Goal: Transaction & Acquisition: Purchase product/service

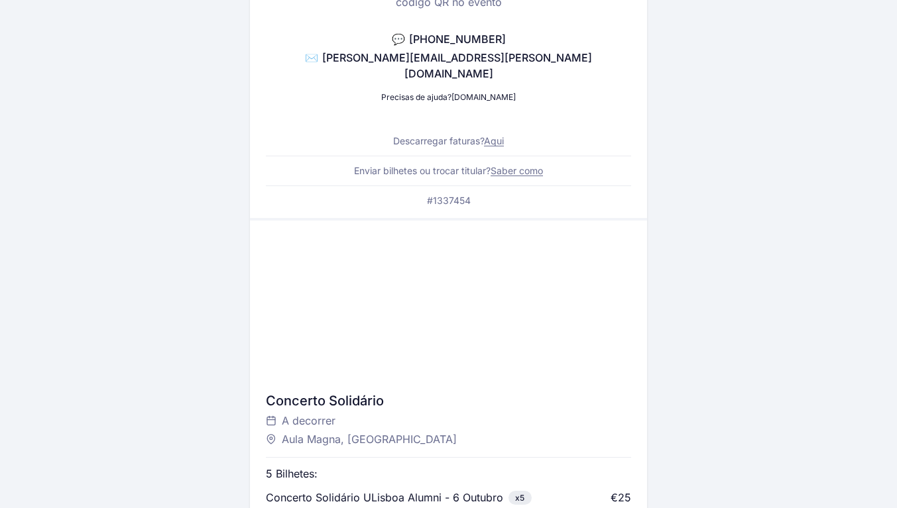
scroll to position [184, 0]
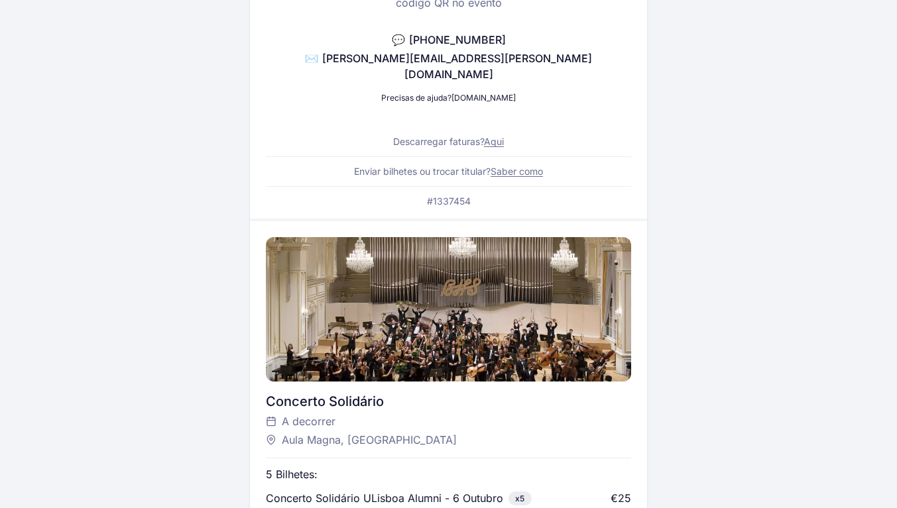
click at [503, 136] on link "Aqui" at bounding box center [494, 141] width 20 height 11
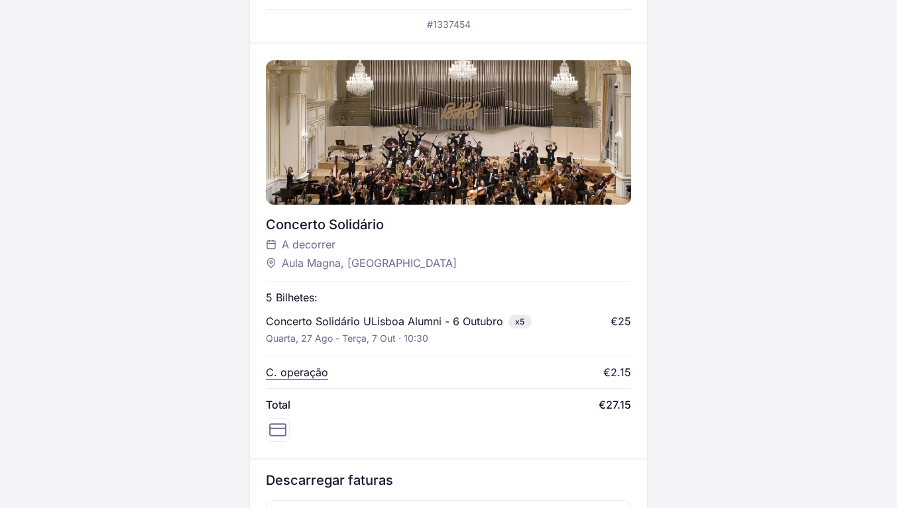
scroll to position [124, 0]
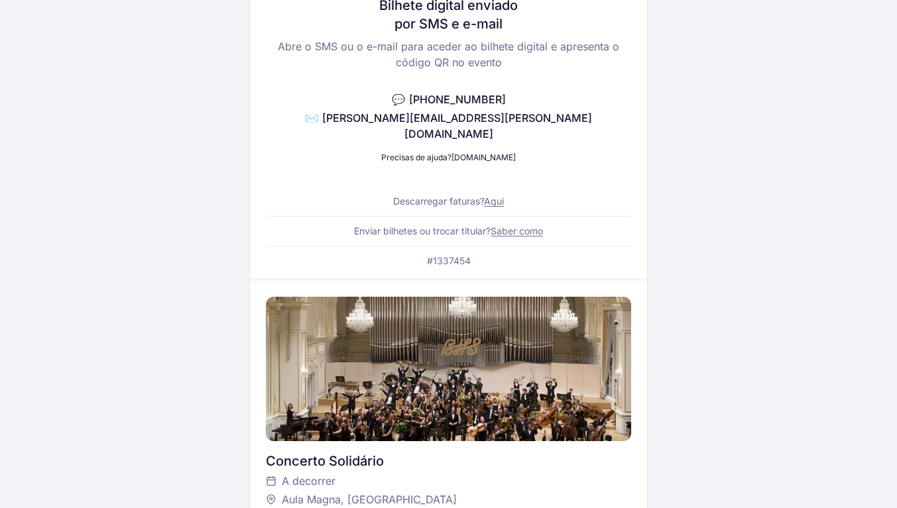
click at [494, 195] on link "Aqui" at bounding box center [494, 200] width 20 height 11
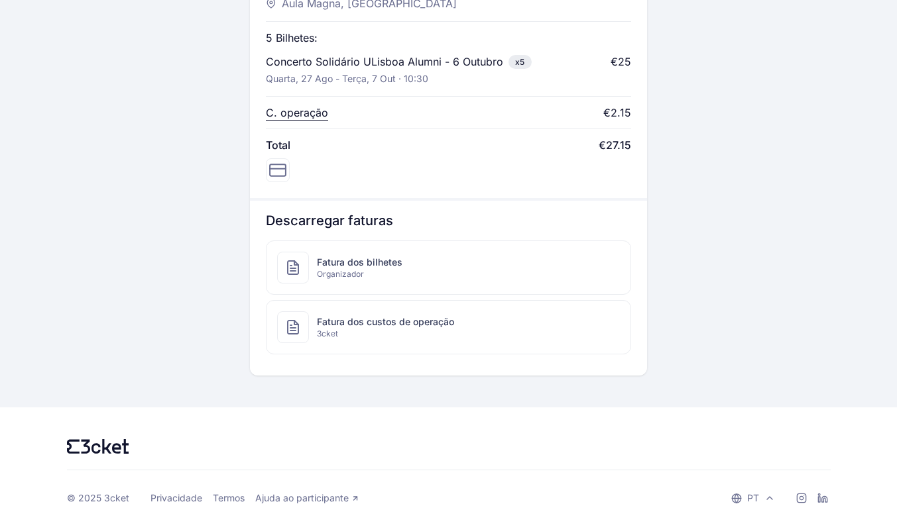
scroll to position [622, 0]
click at [347, 254] on span "Fatura dos bilhetes" at bounding box center [359, 260] width 85 height 13
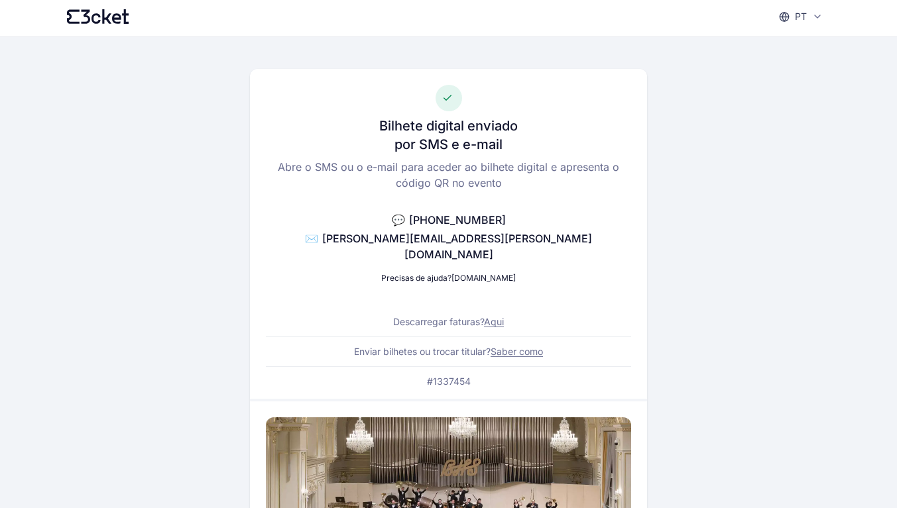
scroll to position [0, 0]
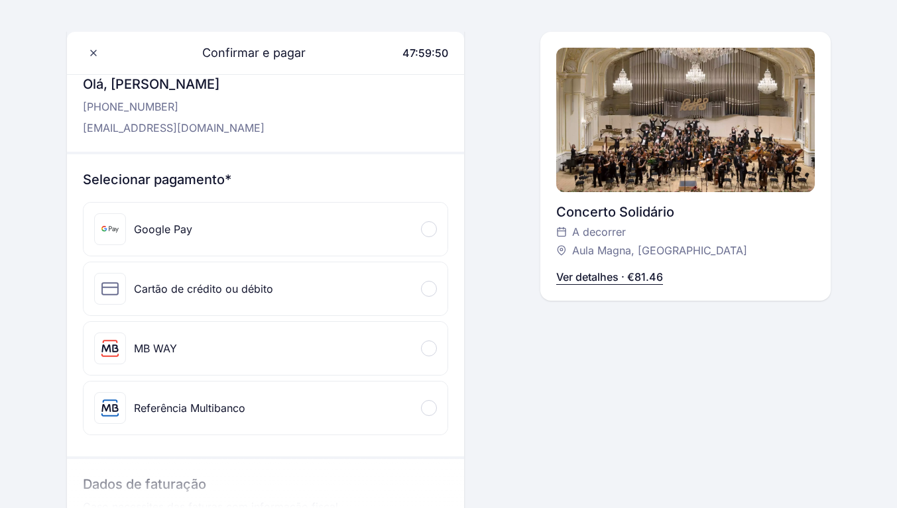
scroll to position [40, 0]
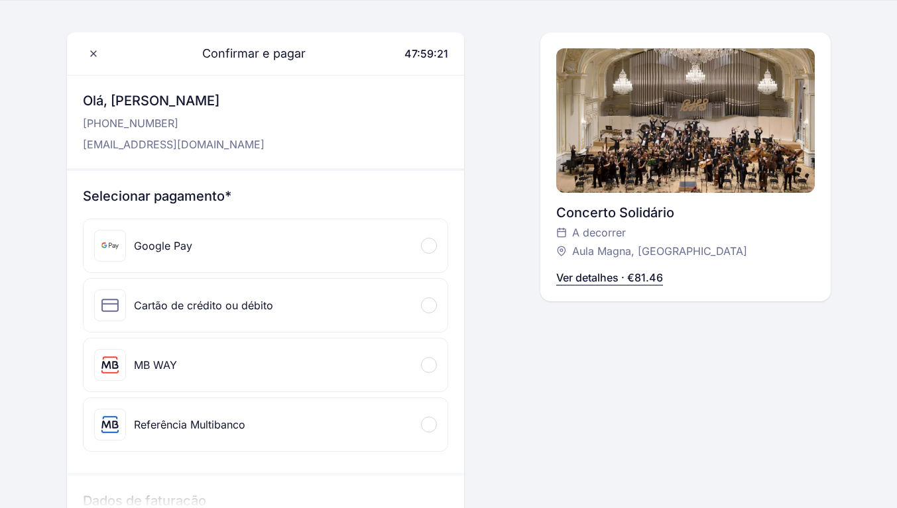
click at [168, 307] on div "Cartão de crédito ou débito" at bounding box center [203, 306] width 139 height 16
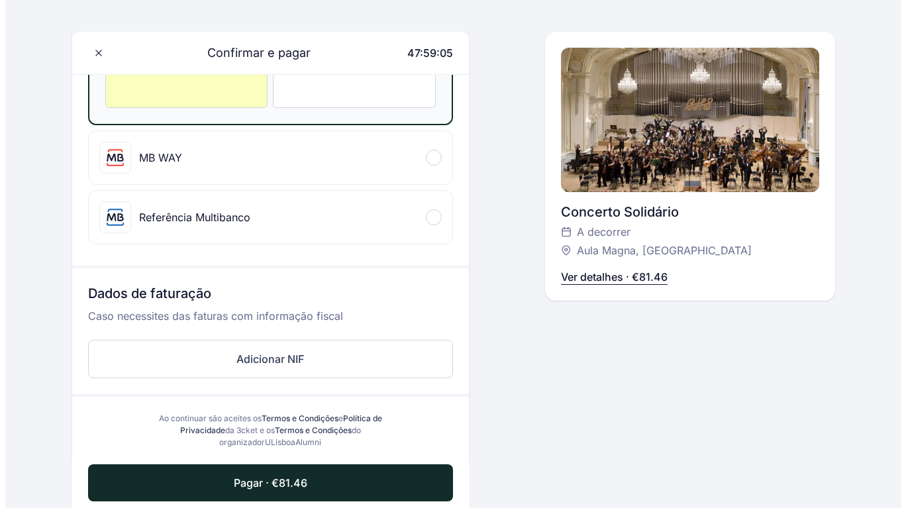
scroll to position [379, 0]
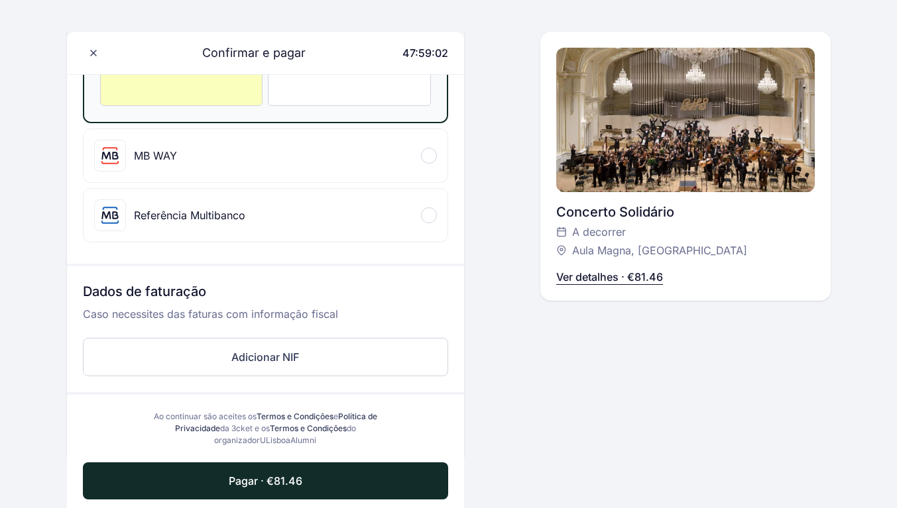
click at [251, 356] on button "Adicionar NIF" at bounding box center [265, 357] width 365 height 38
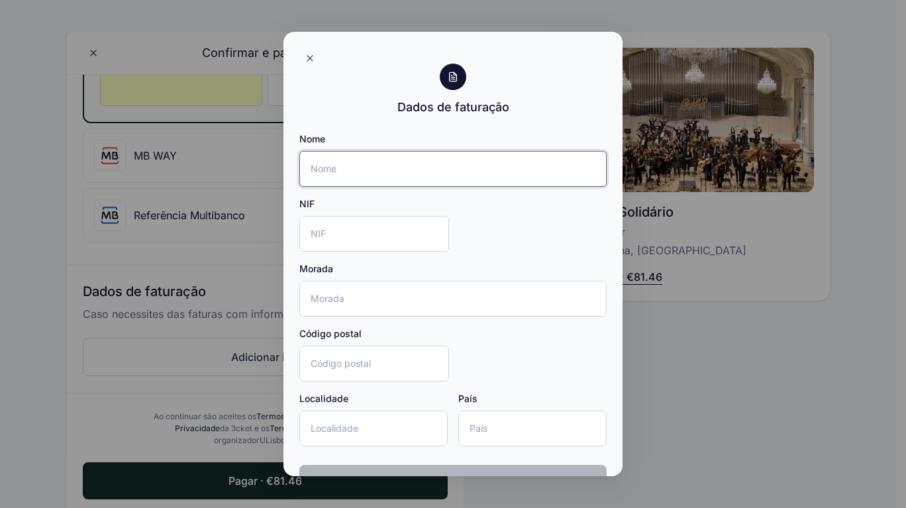
click at [370, 175] on input "Nome" at bounding box center [453, 169] width 307 height 36
type input "GOBIERNA TI PORTUGAL LDA PPM COACHERS"
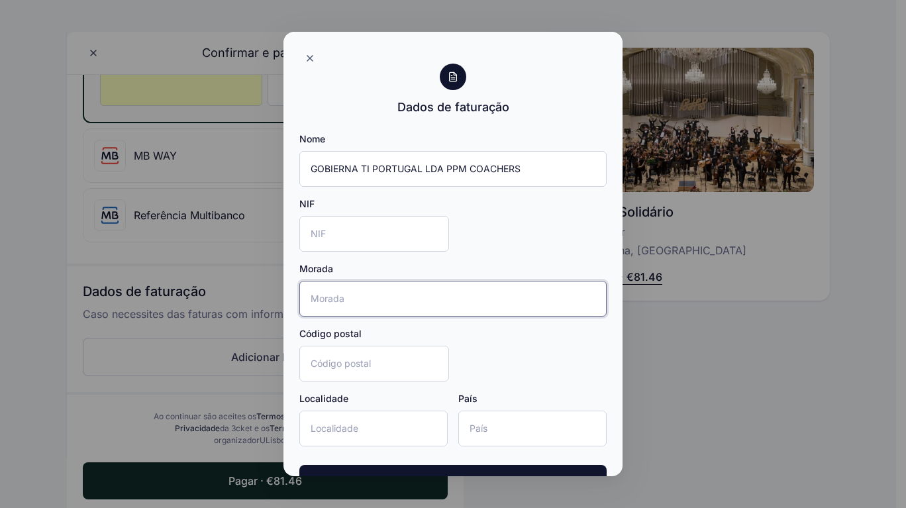
type input "Rua Fernanda Seno, 6"
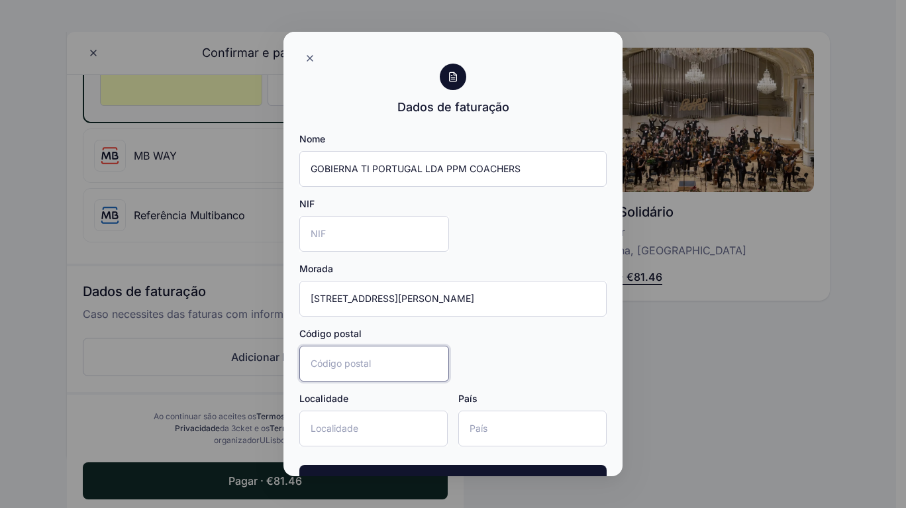
type input "7005-485"
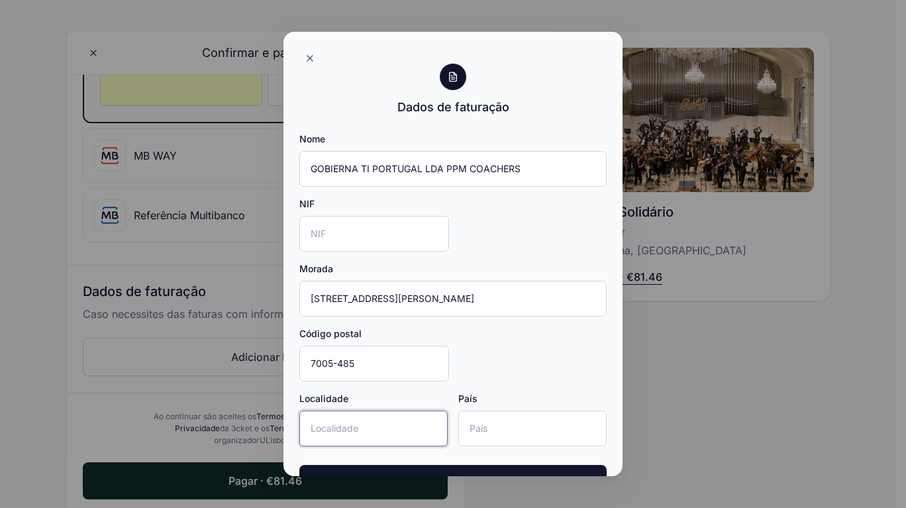
type input "Evora"
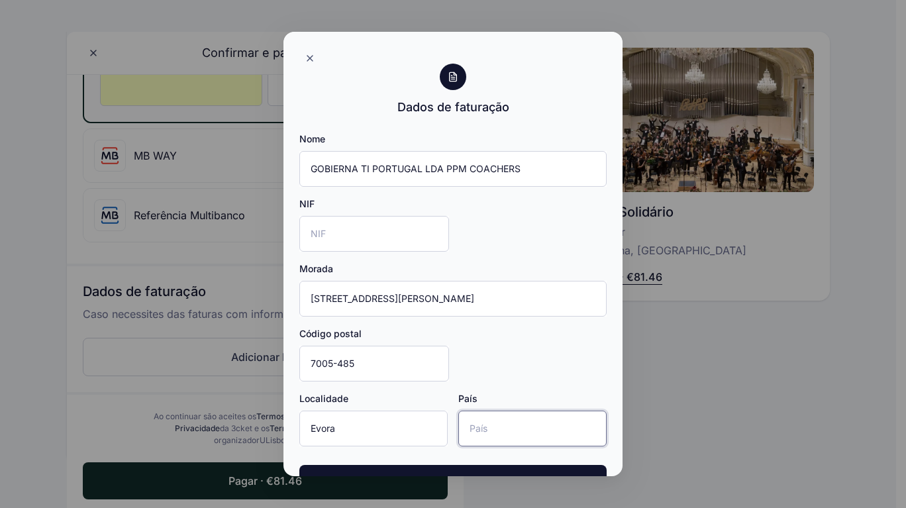
type input "Portugal"
type input "GOBIERNA TI PORTUGAL LDA"
click at [324, 243] on input "NIF" at bounding box center [375, 234] width 150 height 36
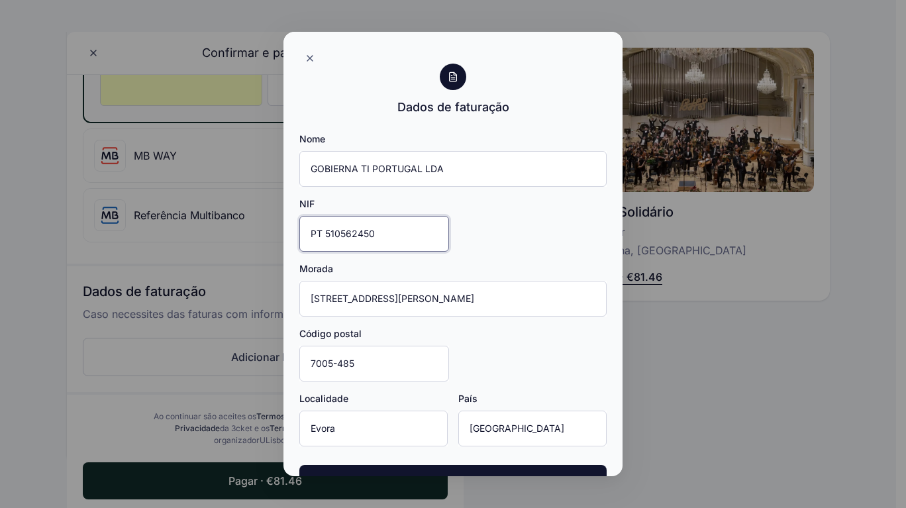
click at [327, 237] on input "PT 510562450" at bounding box center [375, 234] width 150 height 36
type input "P"
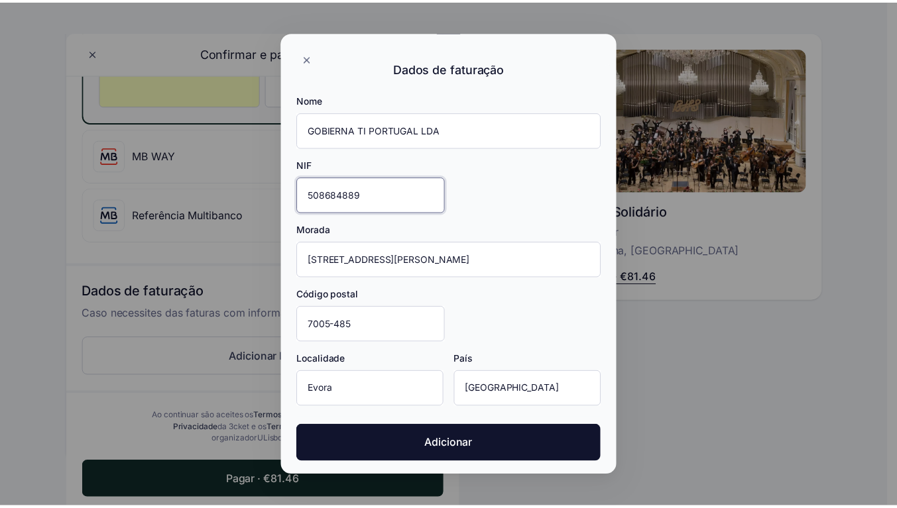
scroll to position [42, 0]
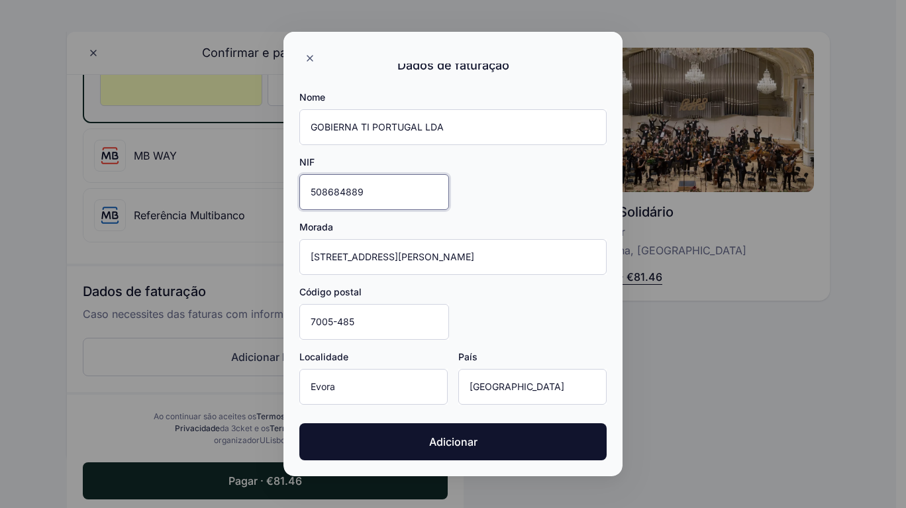
type input "508684889"
click at [478, 443] on button "Adicionar" at bounding box center [453, 441] width 307 height 37
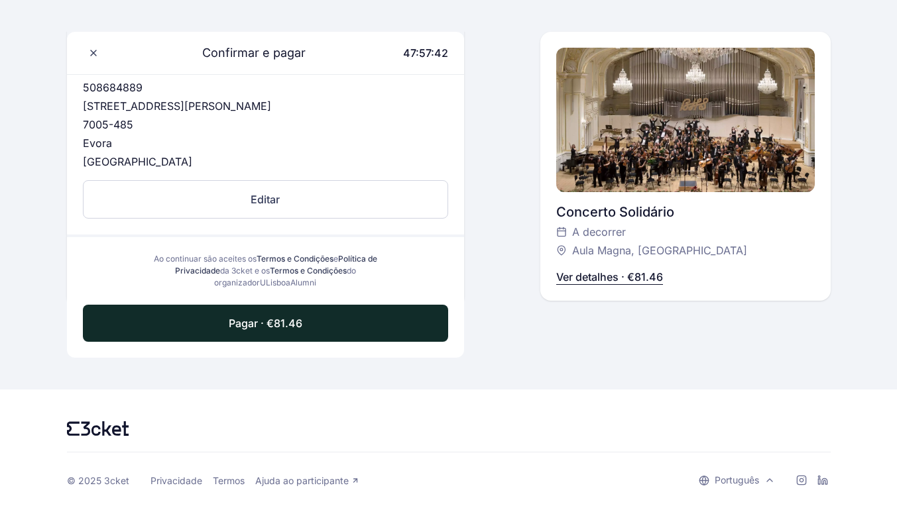
scroll to position [651, 0]
click at [256, 323] on span "Pagar · €81.46" at bounding box center [266, 323] width 74 height 16
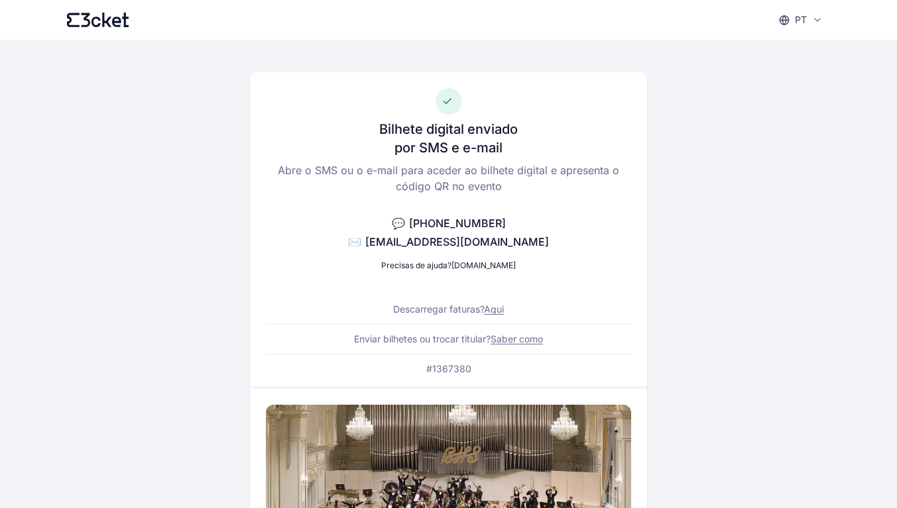
click at [500, 311] on link "Aqui" at bounding box center [494, 308] width 20 height 11
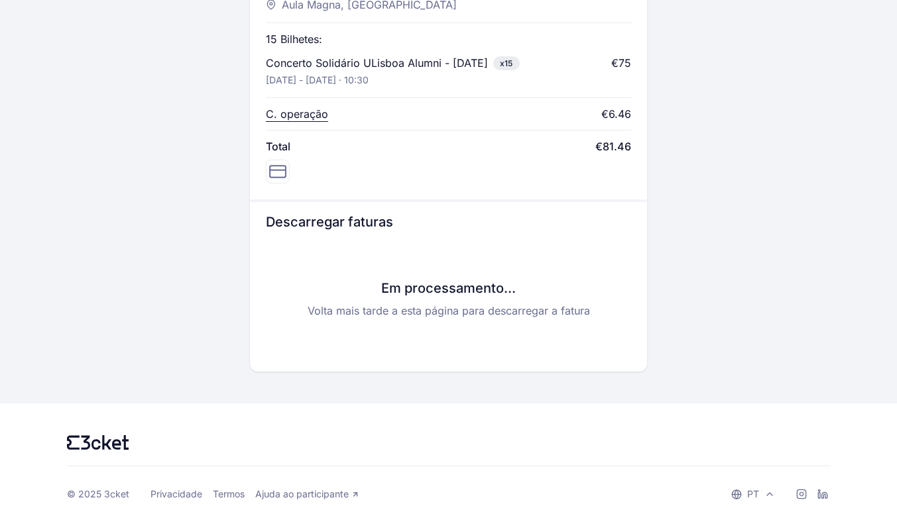
scroll to position [616, 0]
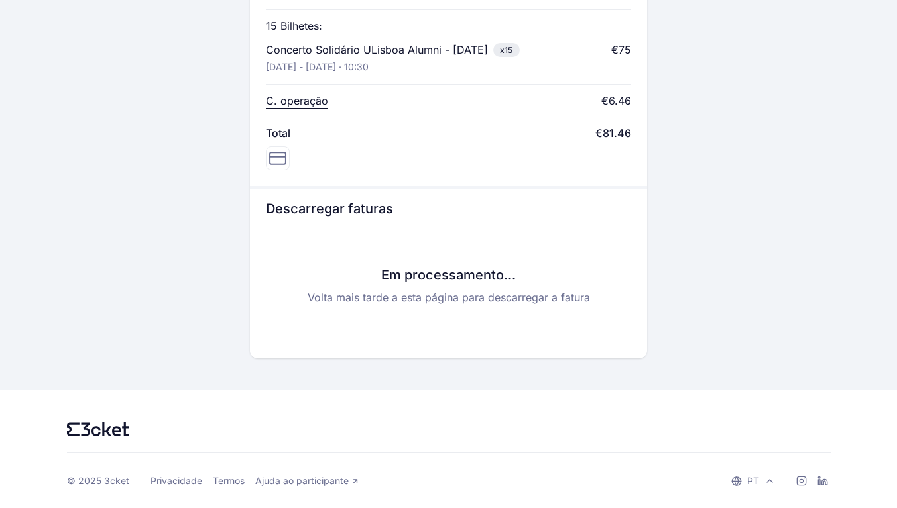
click at [459, 280] on h3 "Em processamento..." at bounding box center [448, 275] width 365 height 19
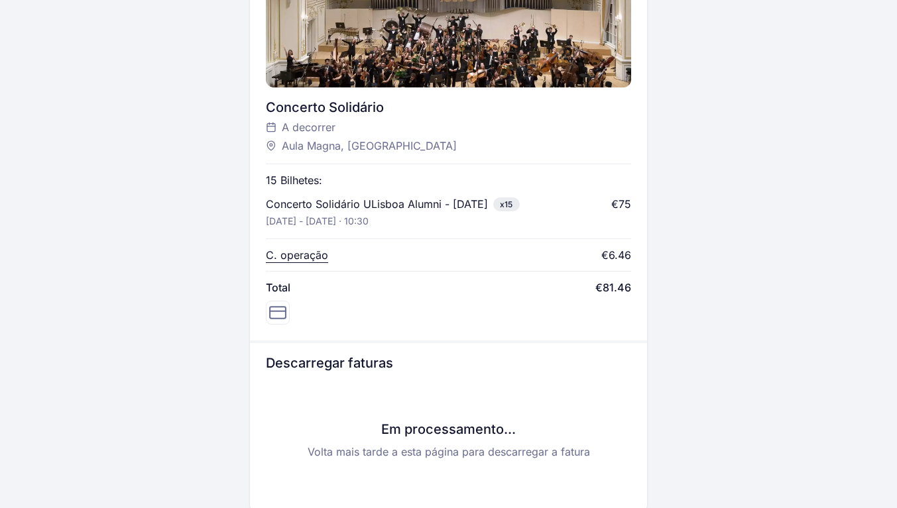
scroll to position [459, 0]
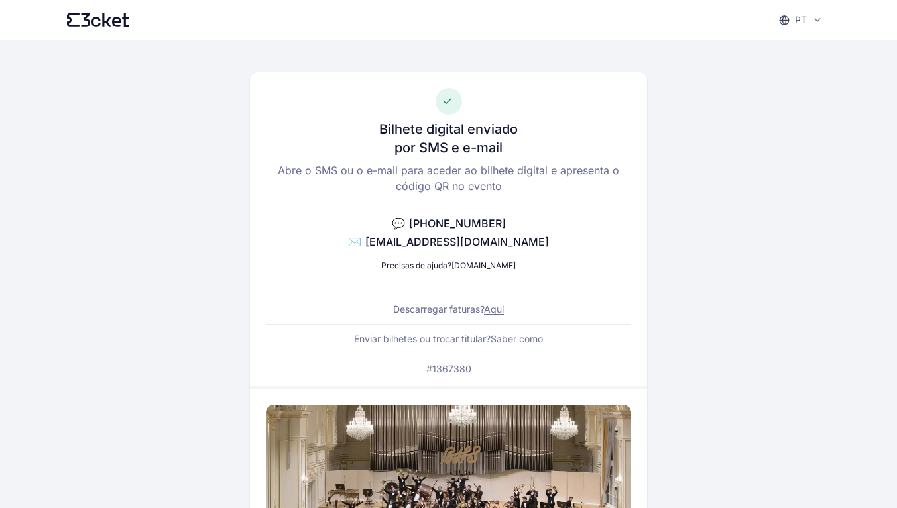
click at [504, 310] on link "Aqui" at bounding box center [494, 308] width 20 height 11
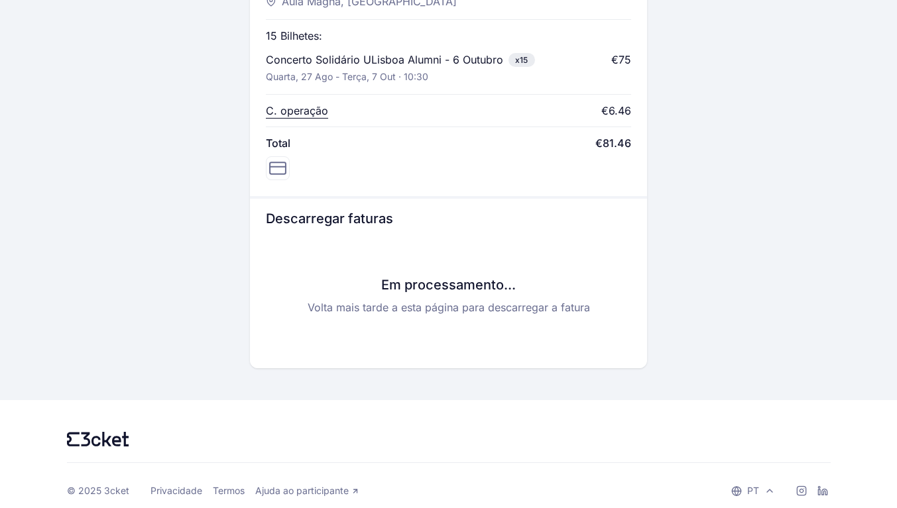
scroll to position [597, 0]
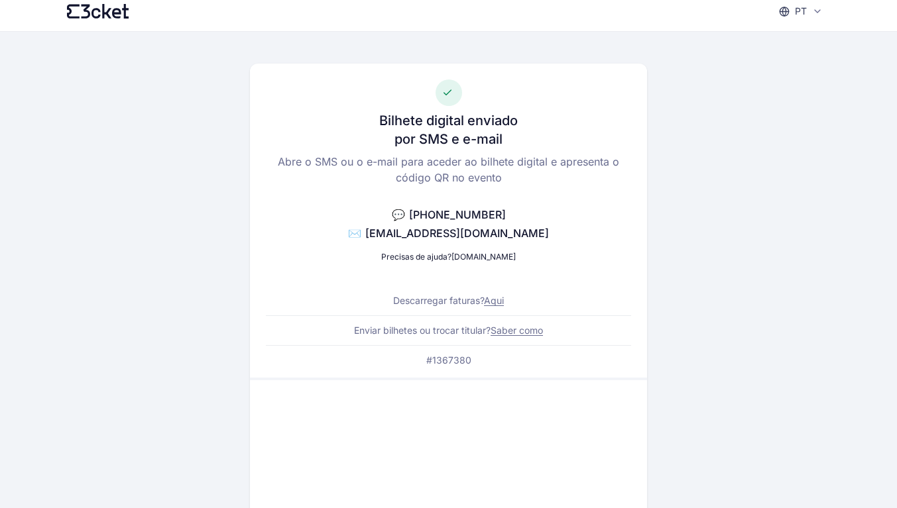
scroll to position [9, 0]
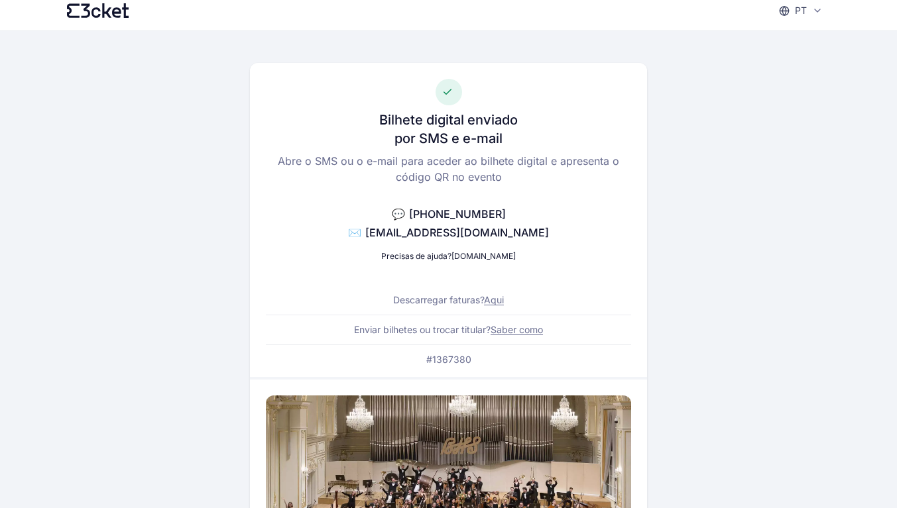
click at [496, 302] on link "Aqui" at bounding box center [494, 299] width 20 height 11
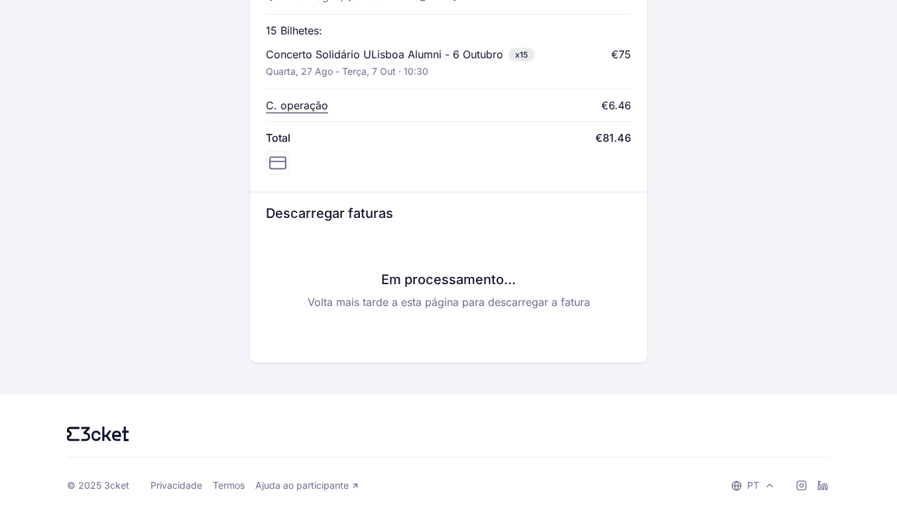
scroll to position [616, 0]
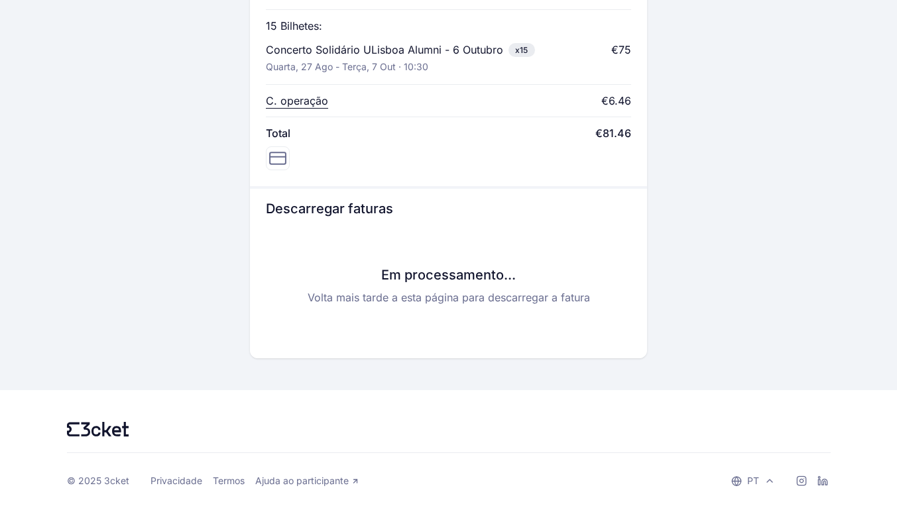
click at [499, 296] on p "Volta mais tarde a esta página para descarregar a fatura" at bounding box center [448, 298] width 365 height 16
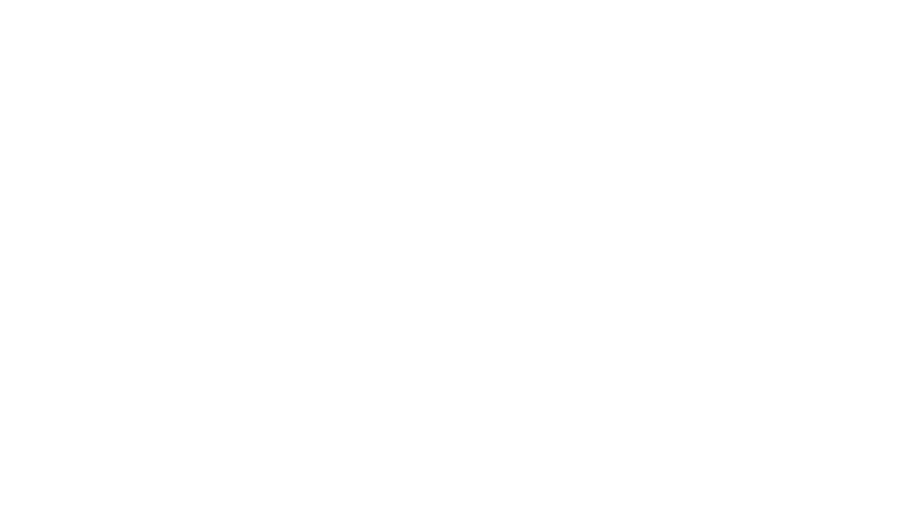
scroll to position [562, 0]
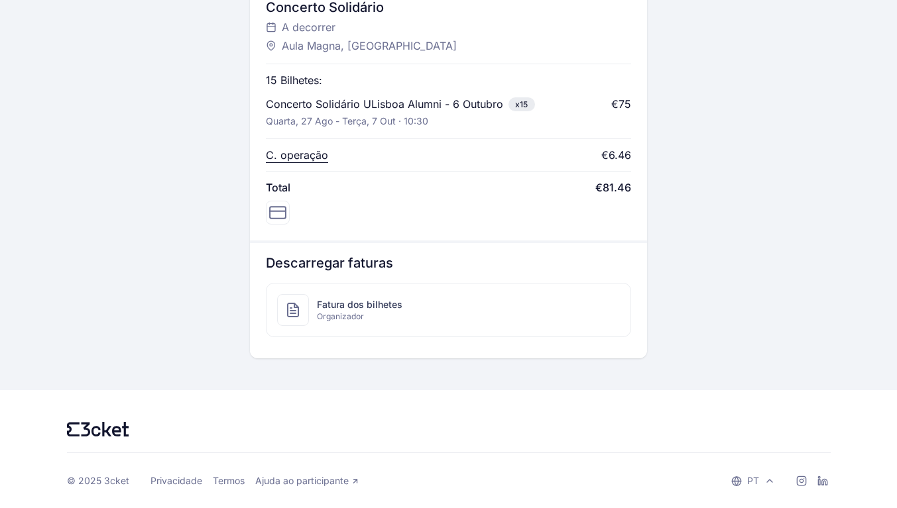
click at [345, 304] on span "Fatura dos bilhetes" at bounding box center [359, 304] width 85 height 13
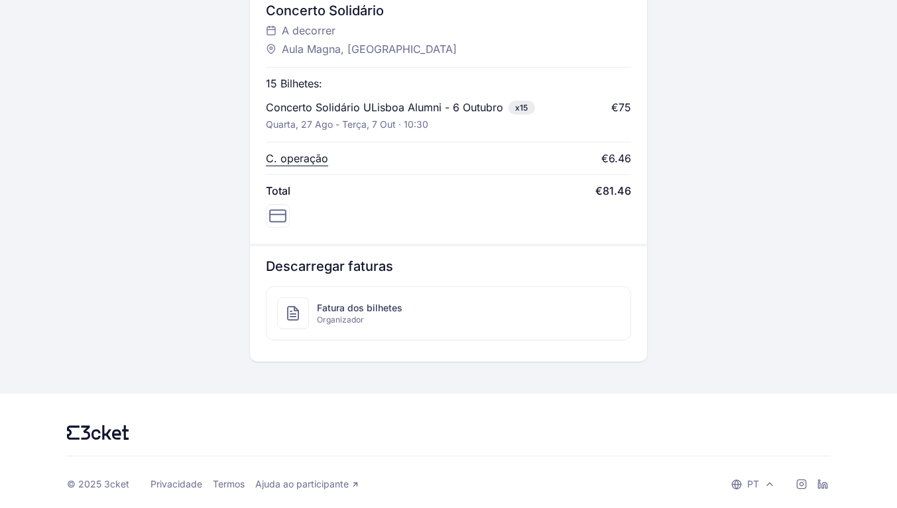
scroll to position [562, 0]
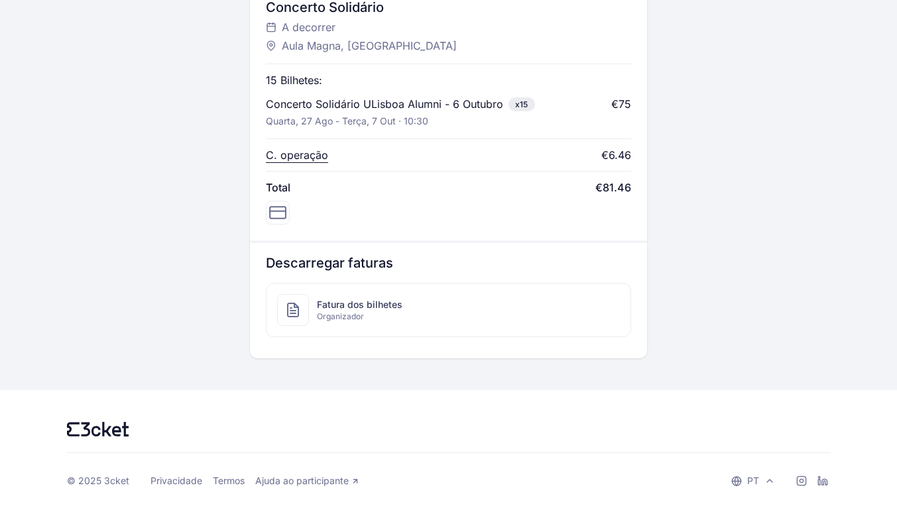
click at [301, 155] on p "C. operação" at bounding box center [297, 155] width 62 height 16
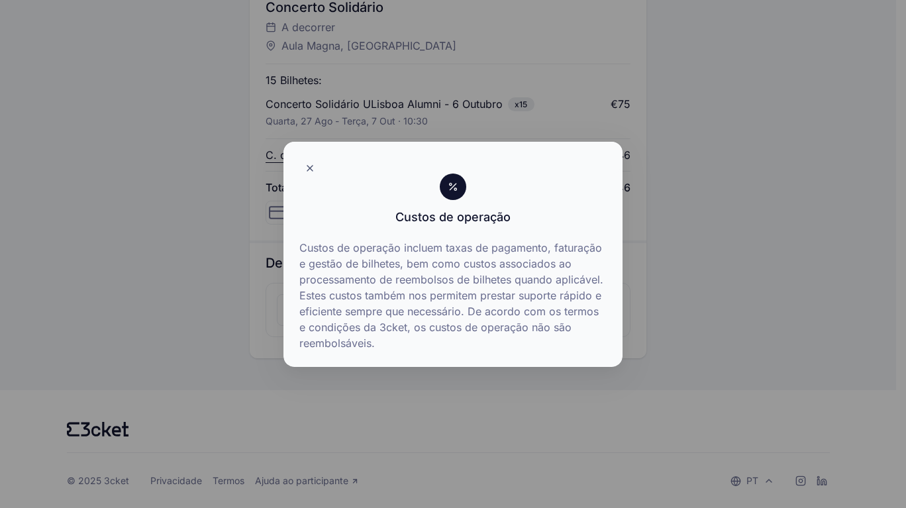
click at [309, 164] on icon at bounding box center [310, 168] width 11 height 11
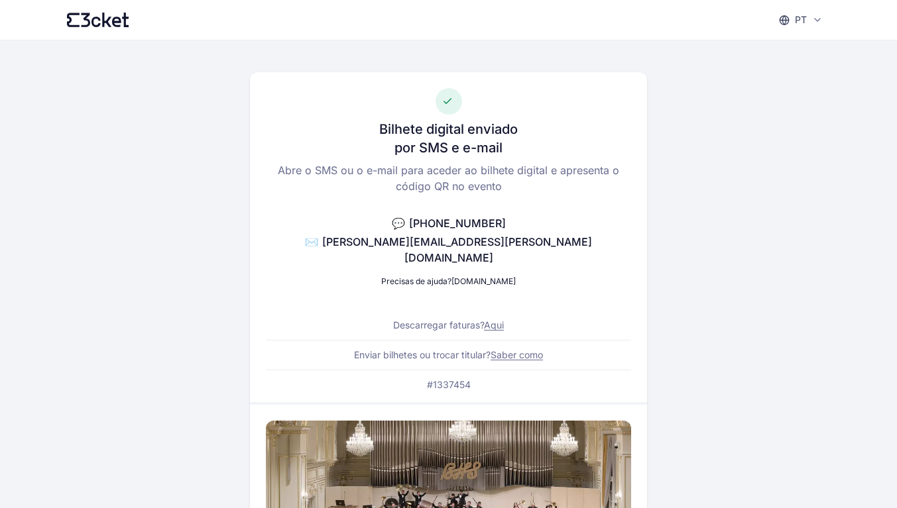
click at [504, 319] on link "Aqui" at bounding box center [494, 324] width 20 height 11
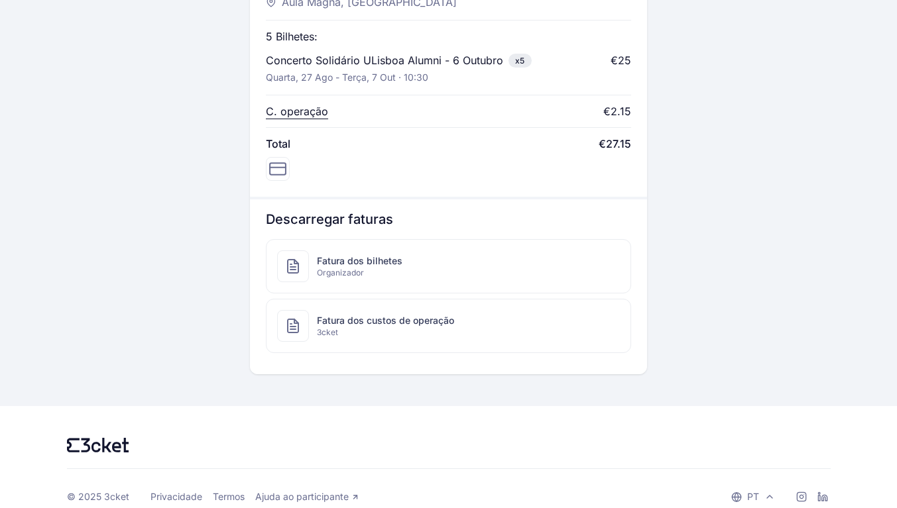
scroll to position [622, 0]
click at [358, 314] on span "Fatura dos custos de operação" at bounding box center [385, 320] width 137 height 13
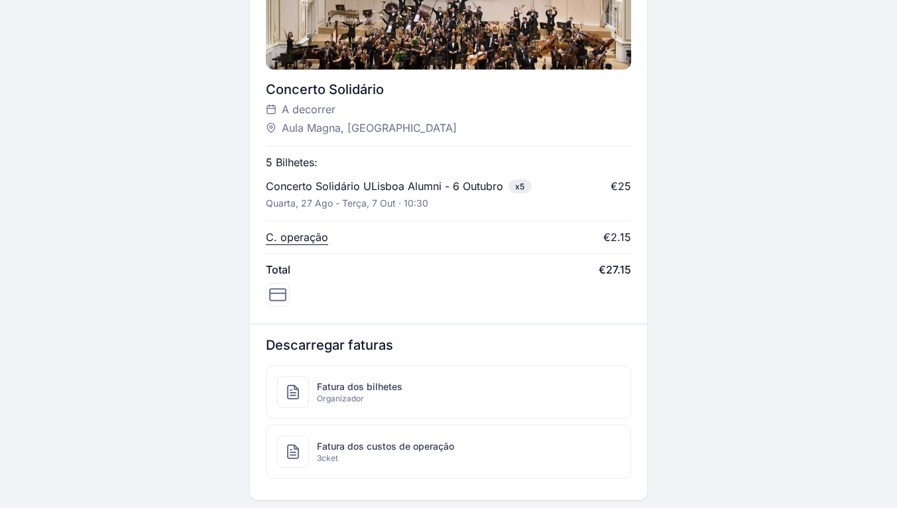
scroll to position [376, 0]
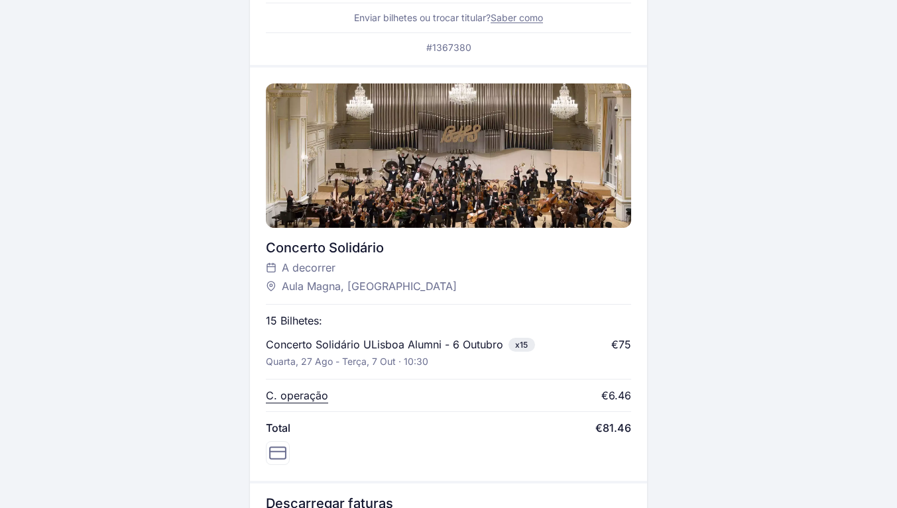
scroll to position [562, 0]
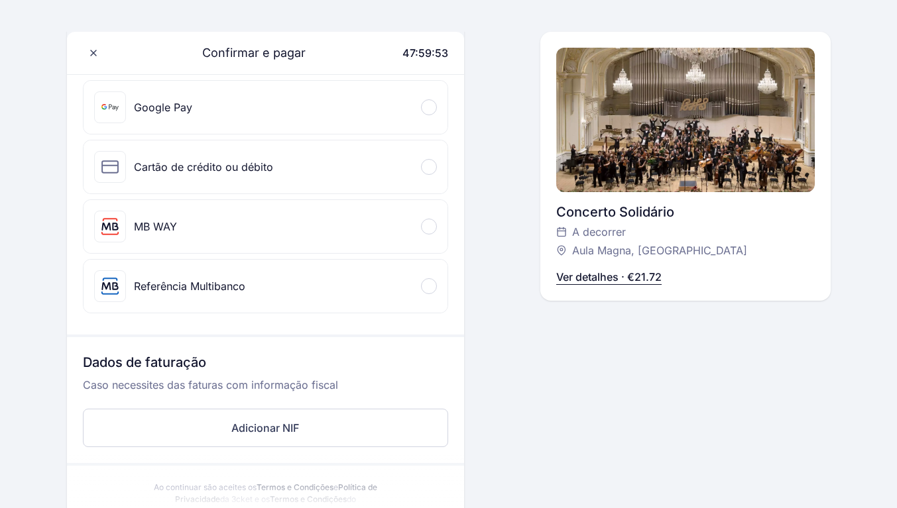
scroll to position [180, 0]
click at [201, 158] on div "Cartão de crédito ou débito" at bounding box center [203, 165] width 139 height 16
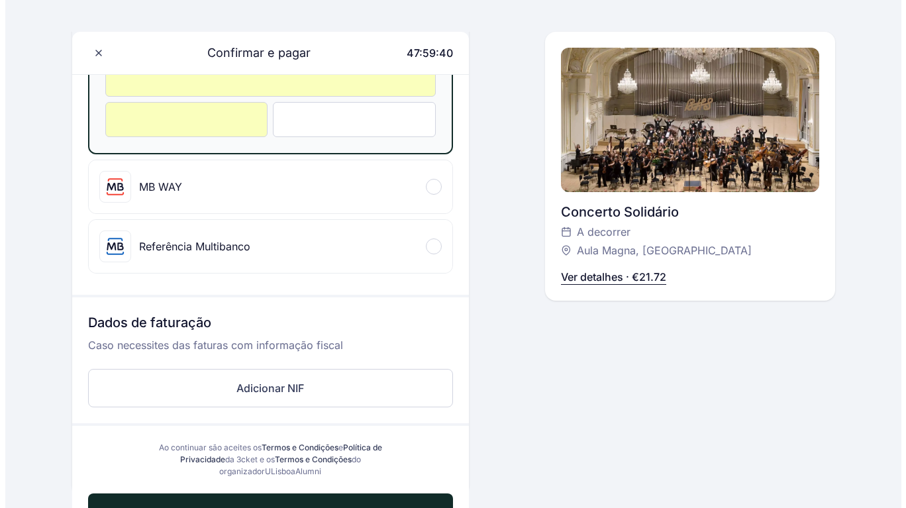
scroll to position [364, 0]
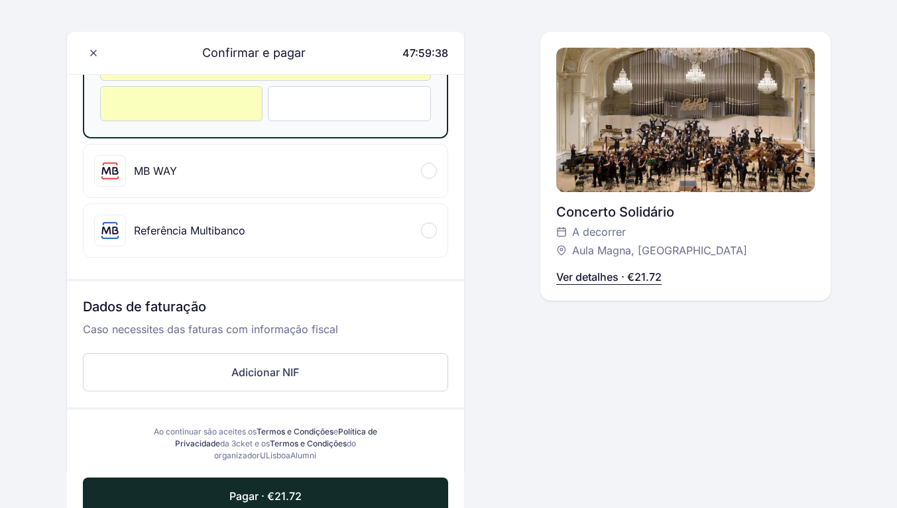
click at [265, 375] on button "Adicionar NIF" at bounding box center [265, 372] width 365 height 38
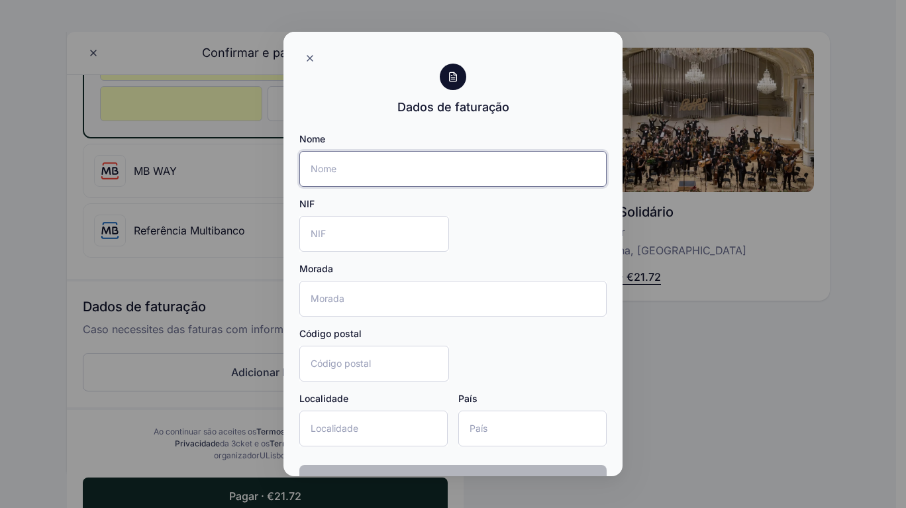
click at [376, 166] on input "Nome" at bounding box center [453, 169] width 307 height 36
type input "GOBIERNA TI PORTUGAL LDA PPM COACHERS"
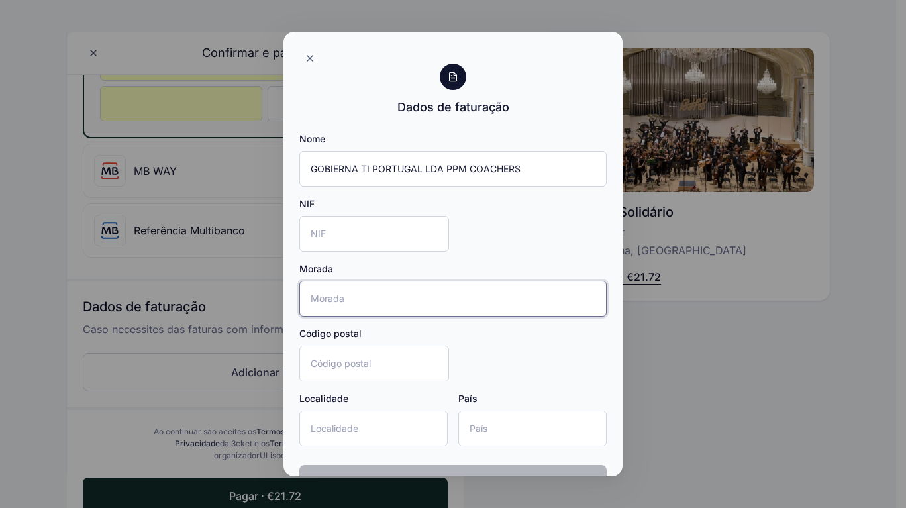
type input "Rua Fernanda Seno, 6"
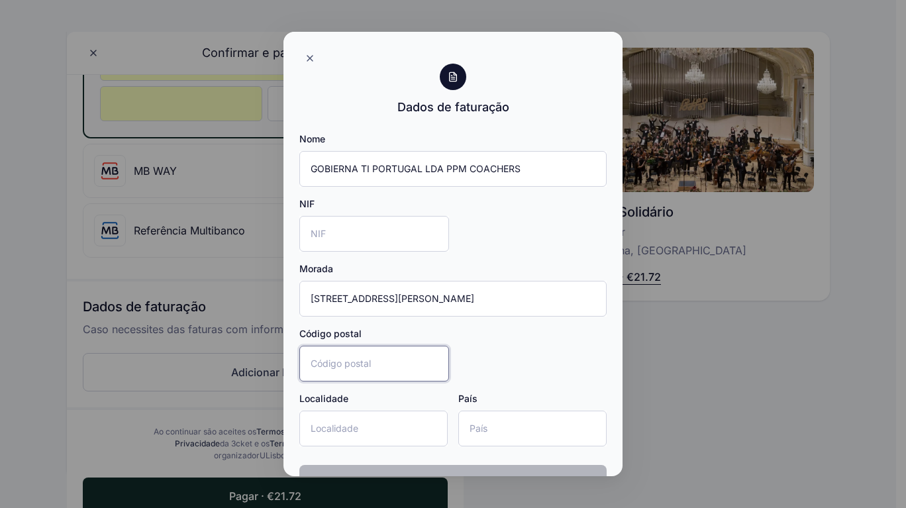
type input "7005-485"
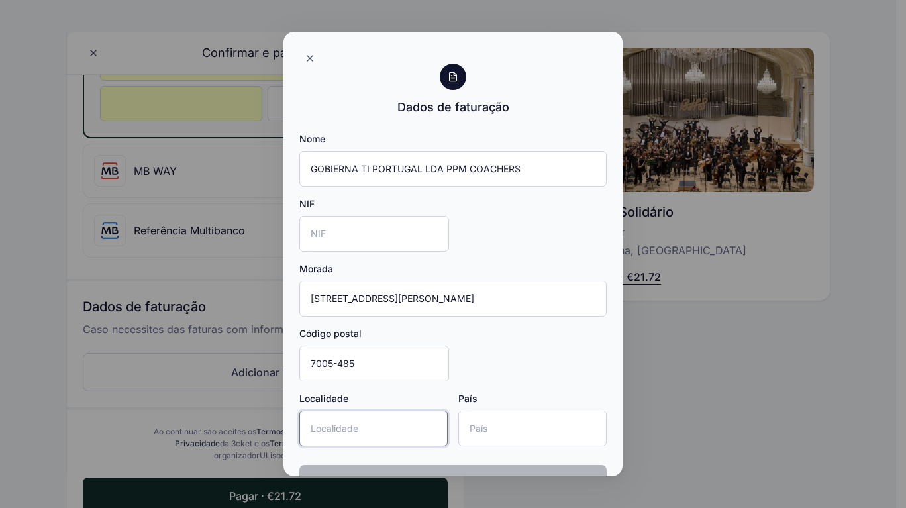
type input "Evora"
type input "Portugal"
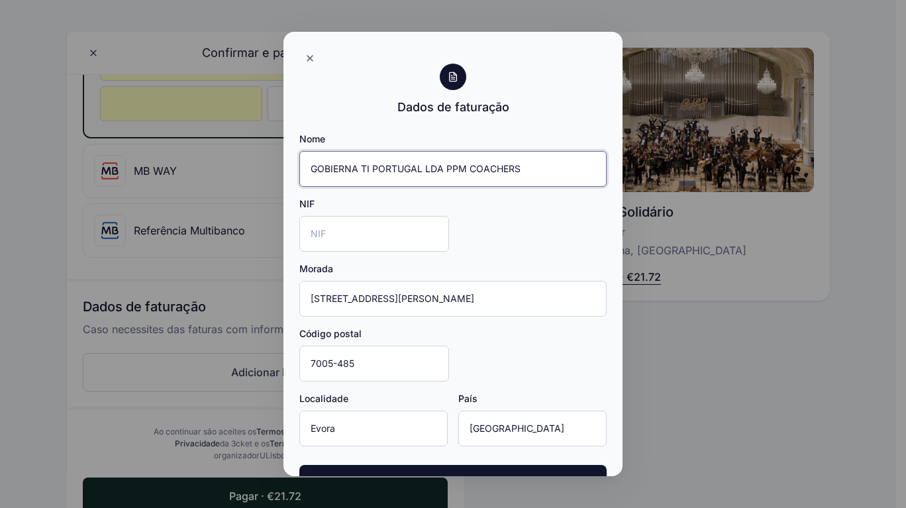
click at [541, 172] on input "GOBIERNA TI PORTUGAL LDA PPM COACHERS" at bounding box center [453, 169] width 307 height 36
type input "GOBIERNA TI PORTUGAL LDA"
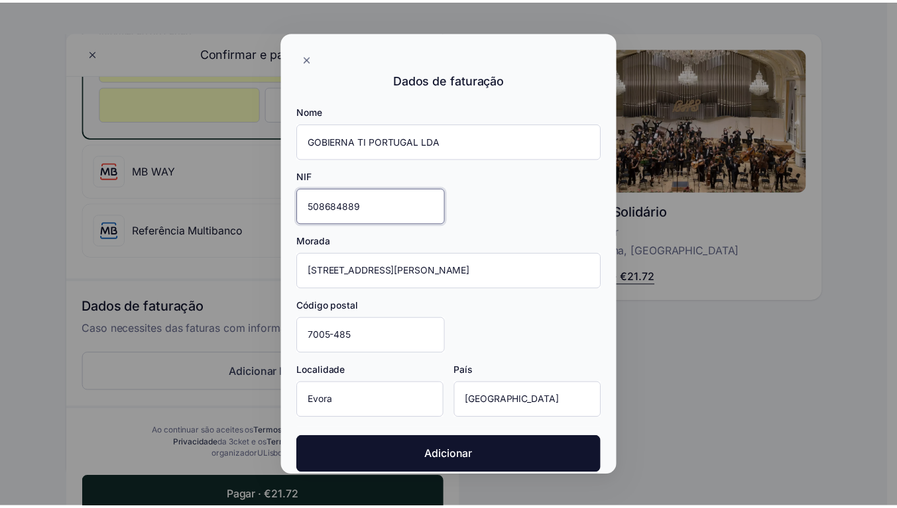
scroll to position [42, 0]
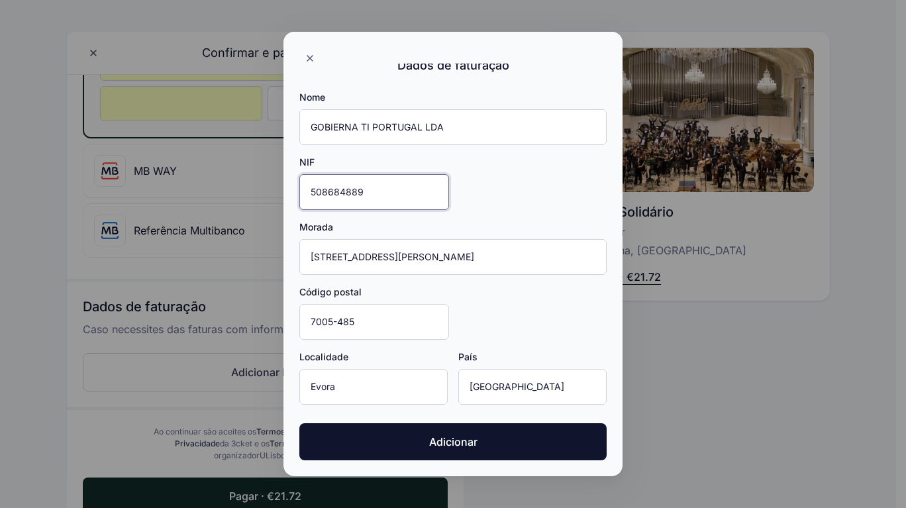
type input "508684889"
click at [441, 446] on span "Adicionar" at bounding box center [453, 442] width 48 height 16
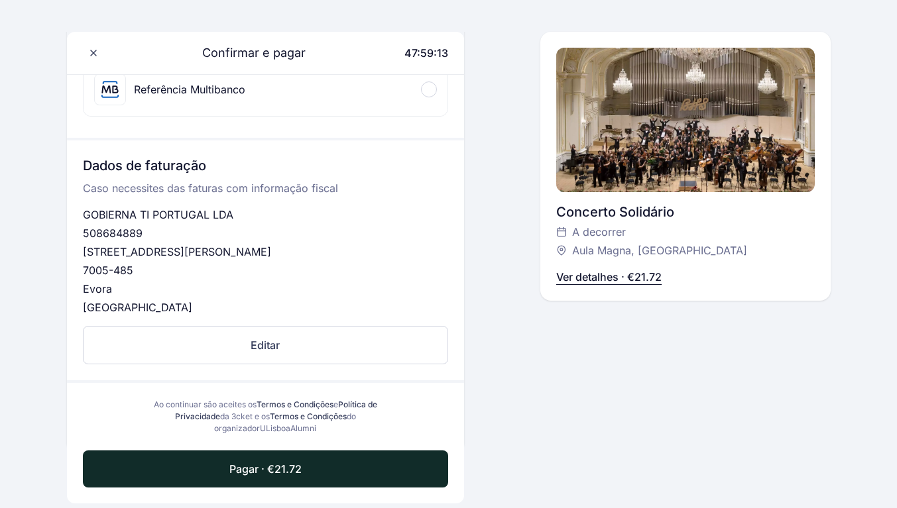
scroll to position [651, 0]
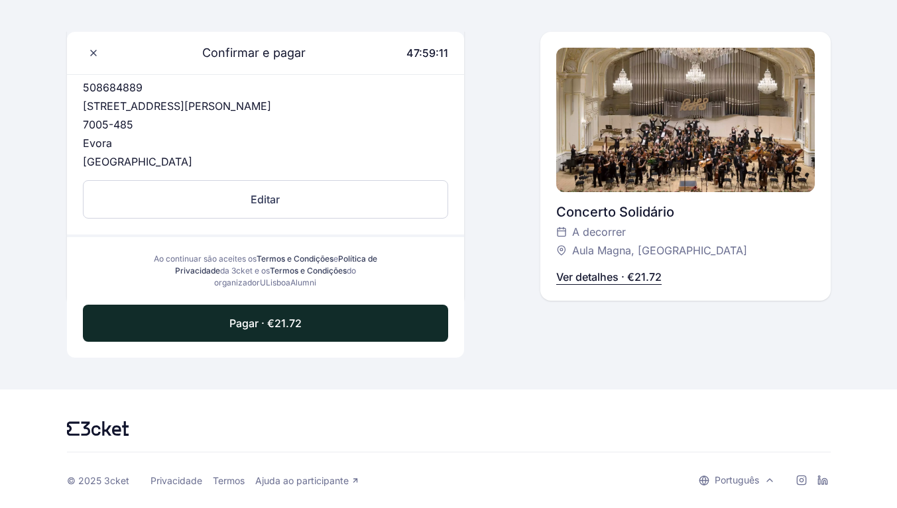
click at [290, 323] on span "Pagar · €21.72" at bounding box center [265, 323] width 72 height 16
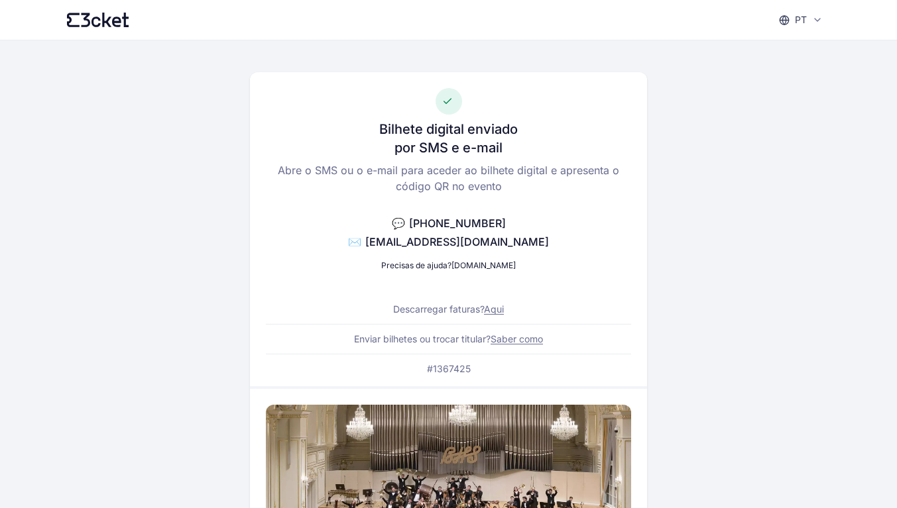
click at [504, 311] on link "Aqui" at bounding box center [494, 308] width 20 height 11
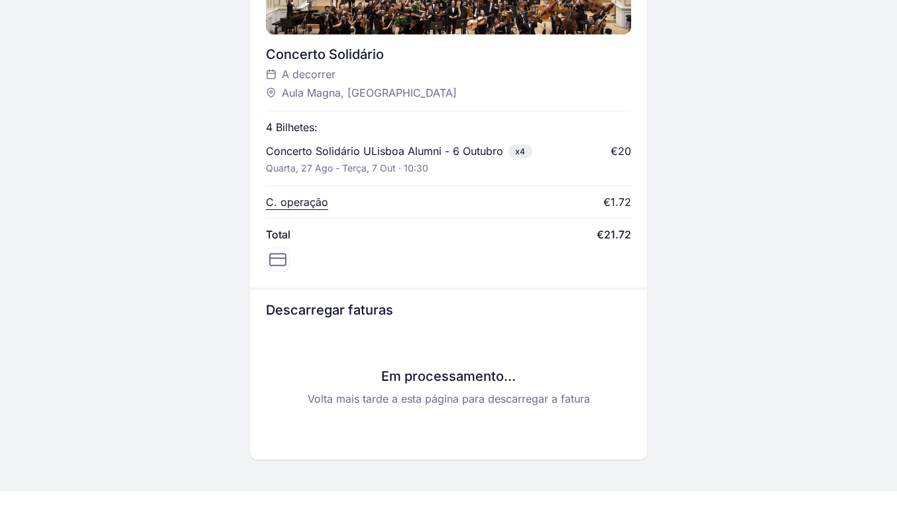
scroll to position [363, 0]
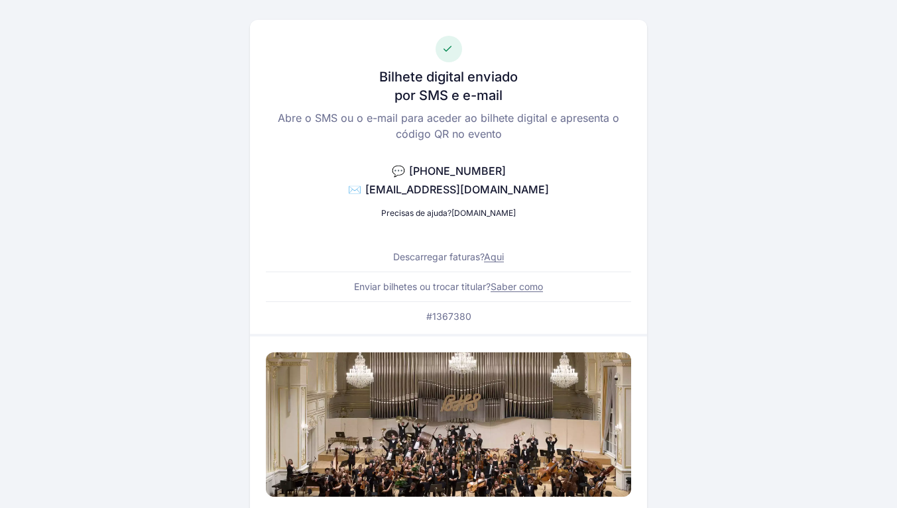
scroll to position [562, 0]
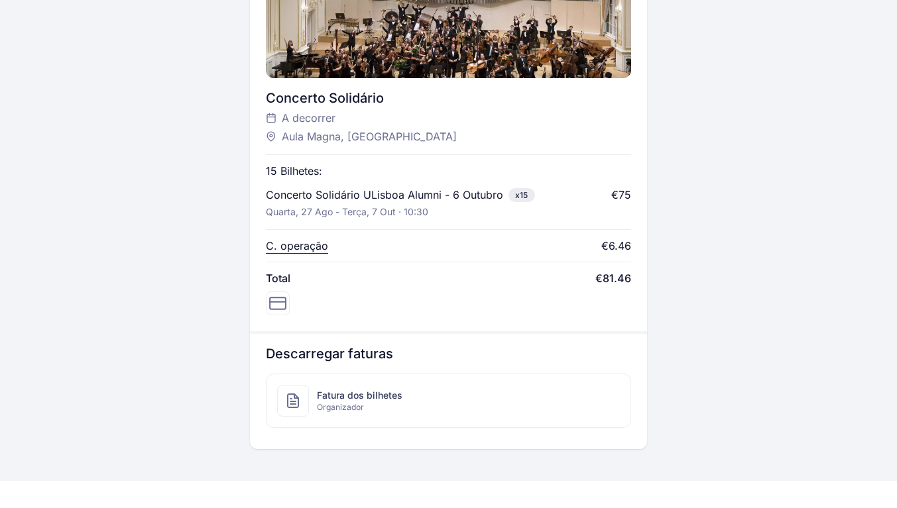
scroll to position [403, 0]
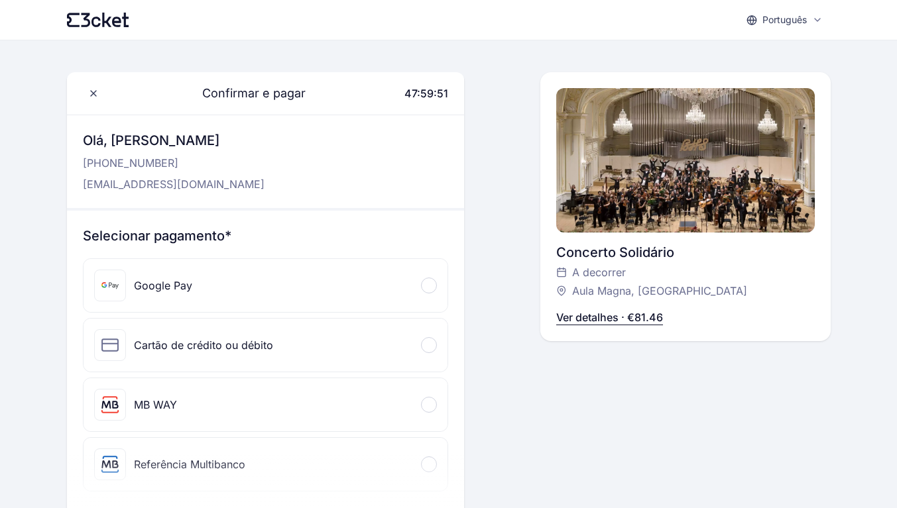
click at [92, 86] on span at bounding box center [93, 93] width 21 height 21
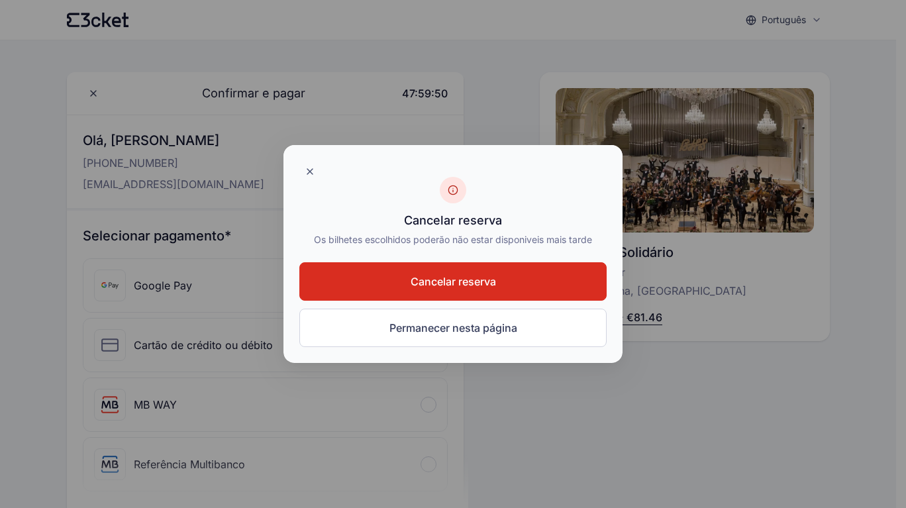
click at [484, 282] on span "Cancelar reserva" at bounding box center [453, 282] width 85 height 16
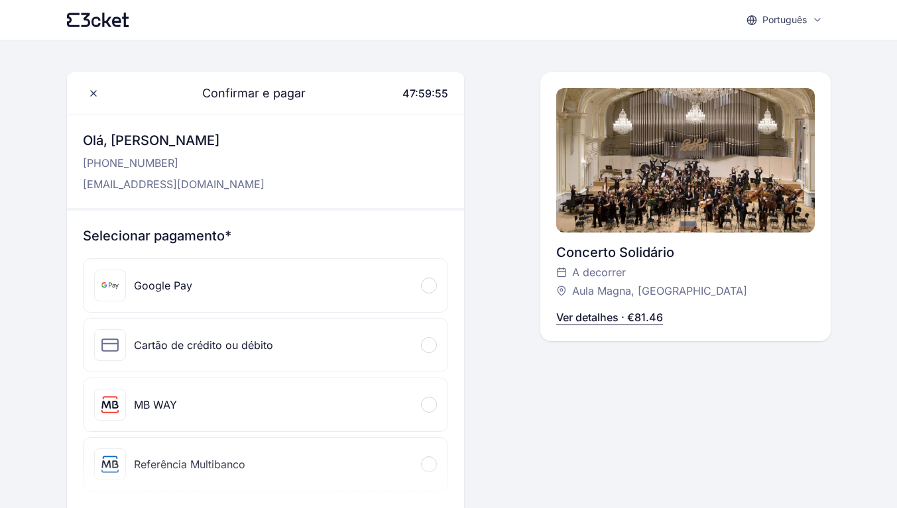
click at [89, 89] on icon at bounding box center [93, 93] width 11 height 11
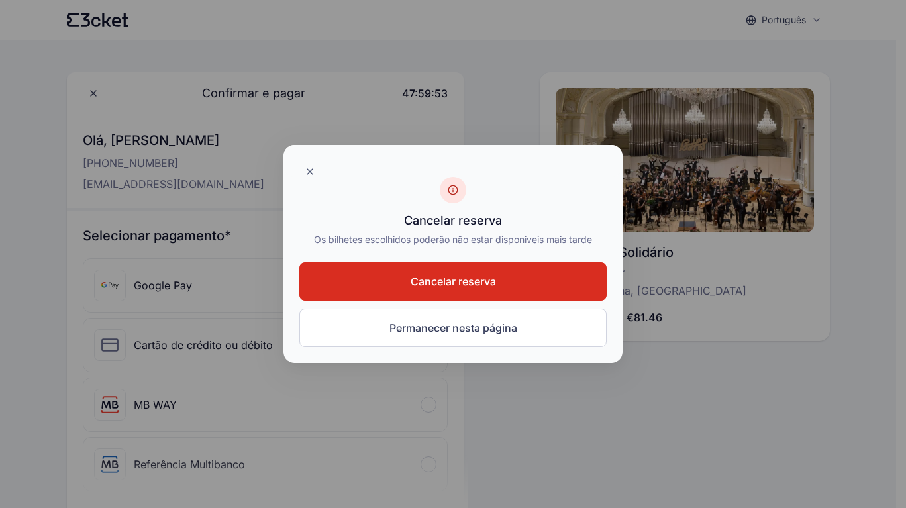
click at [455, 269] on button "Cancelar reserva" at bounding box center [453, 281] width 307 height 38
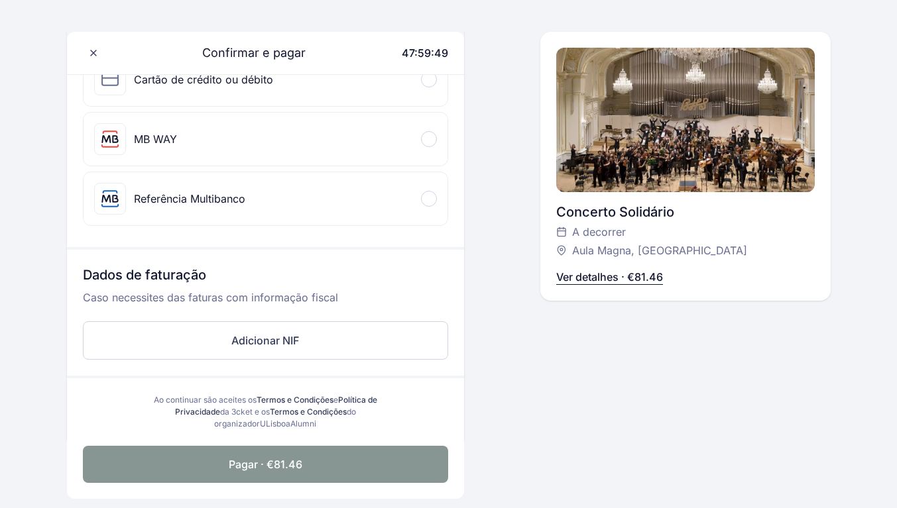
scroll to position [196, 0]
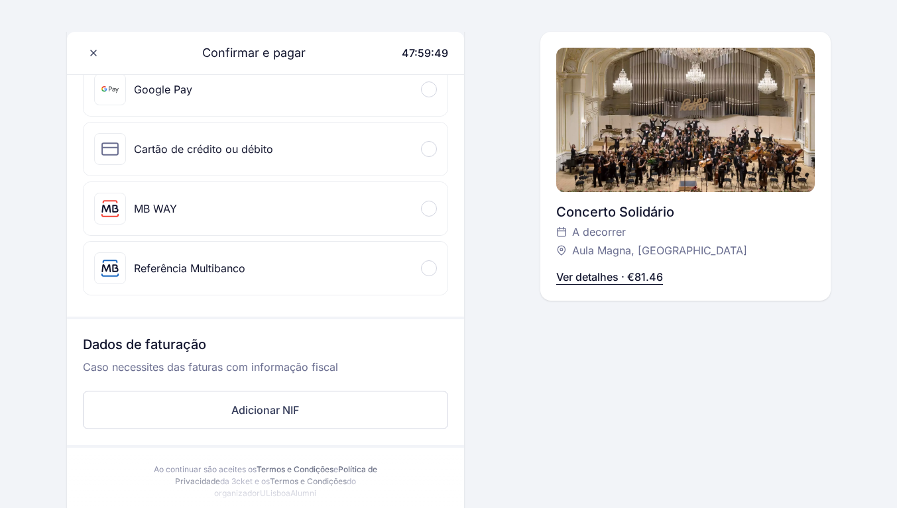
click at [256, 154] on div "Cartão de crédito ou débito" at bounding box center [203, 149] width 139 height 16
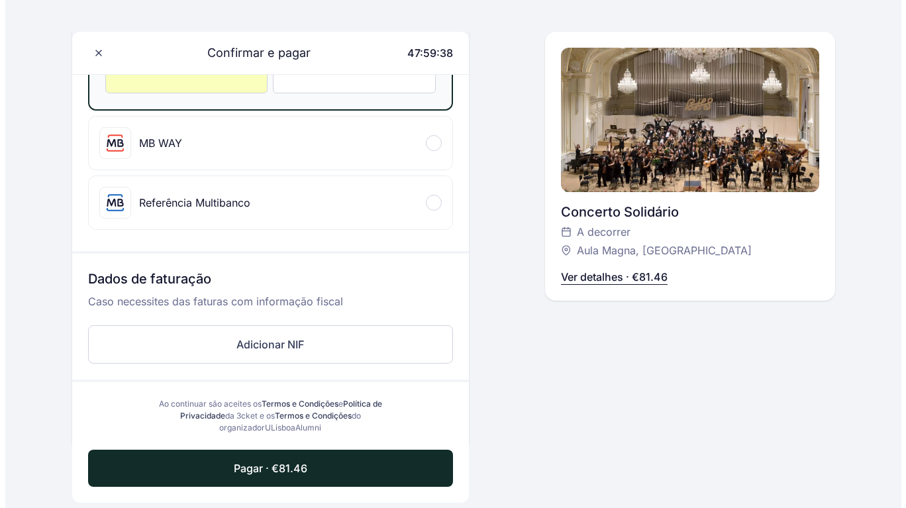
scroll to position [396, 0]
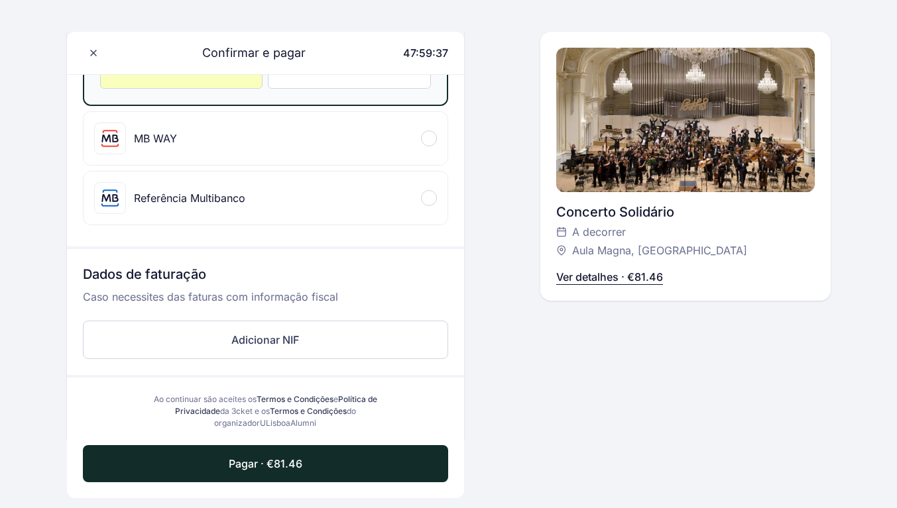
click at [280, 344] on button "Adicionar NIF" at bounding box center [265, 340] width 365 height 38
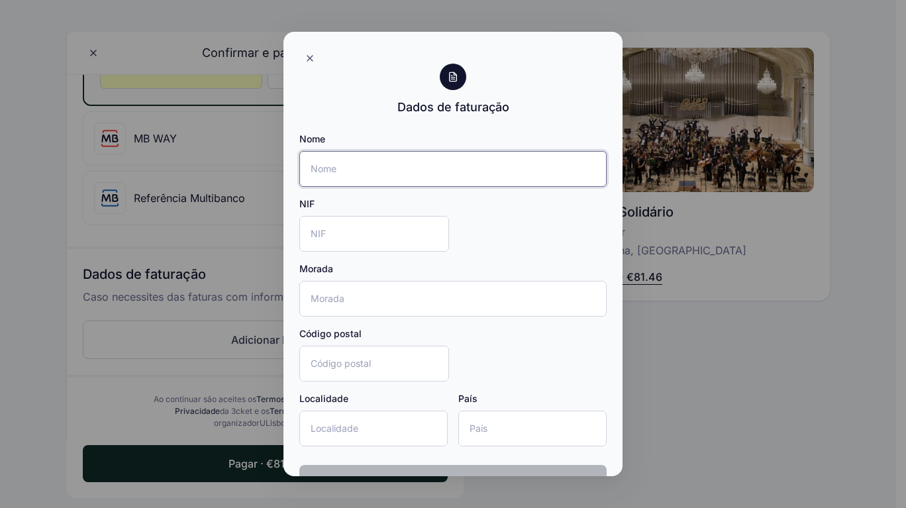
click at [380, 165] on input "Nome" at bounding box center [453, 169] width 307 height 36
type input "GOBIERNA TI PORTUGAL LDA"
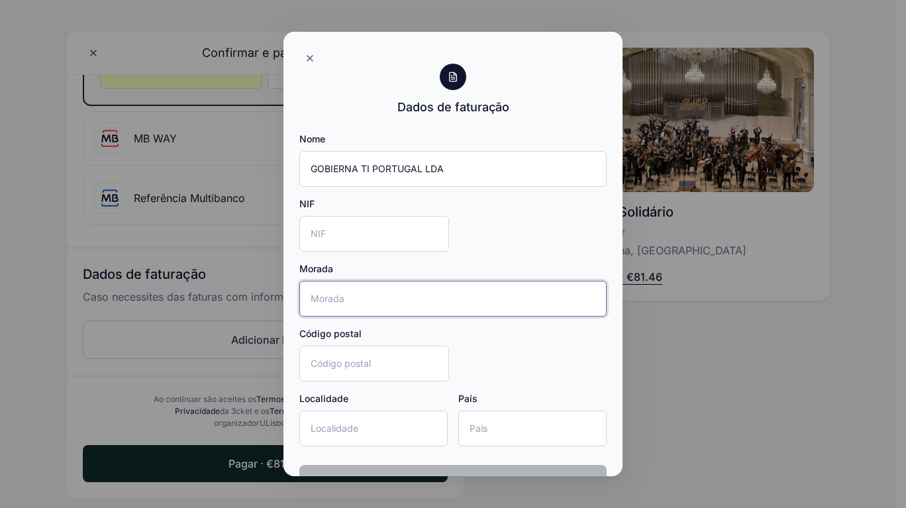
type input "Rua Fernanda Seno, 6"
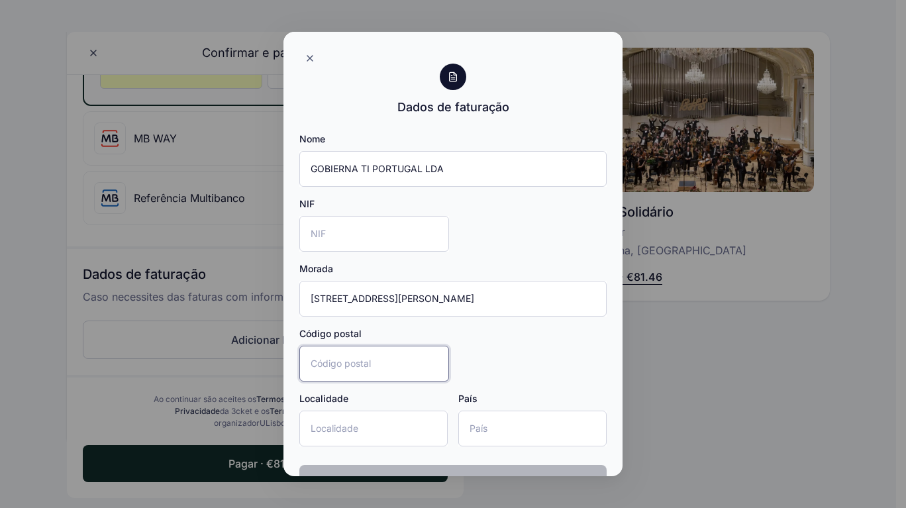
type input "7005-485"
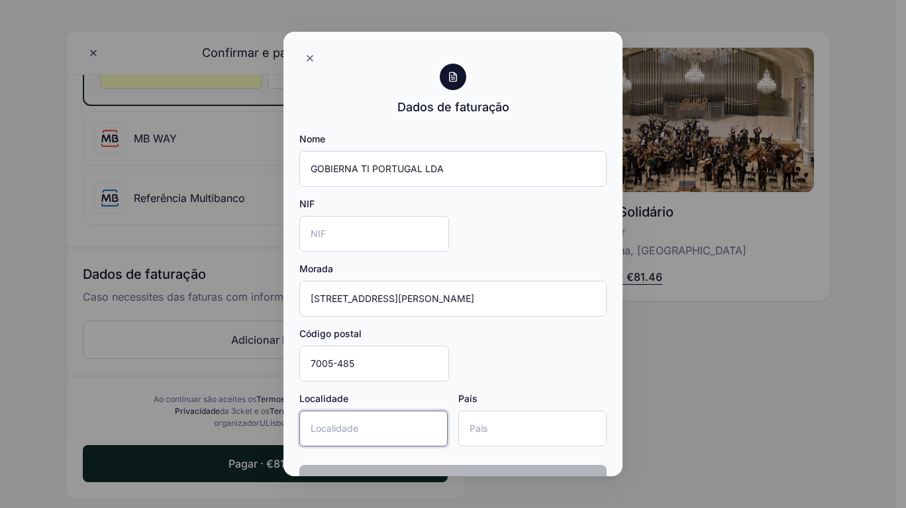
type input "Evora"
type input "Portugal"
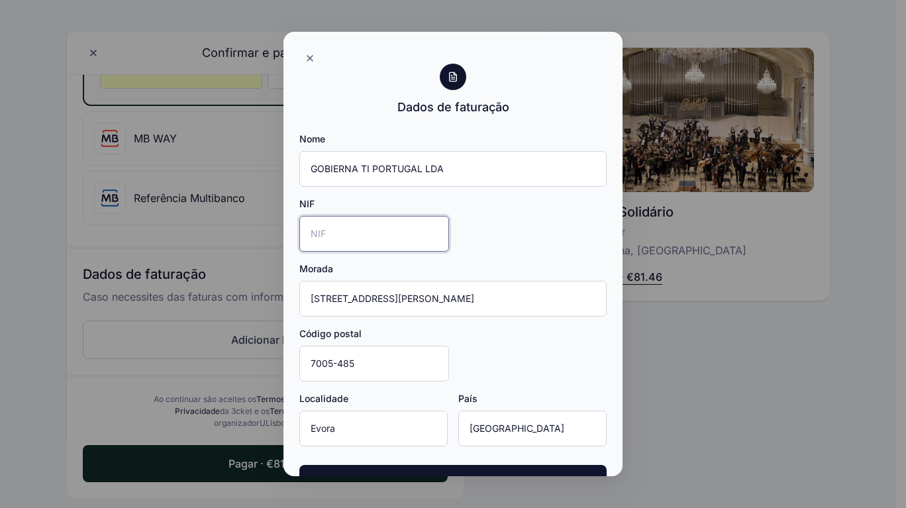
click at [339, 234] on input "NIF" at bounding box center [375, 234] width 150 height 36
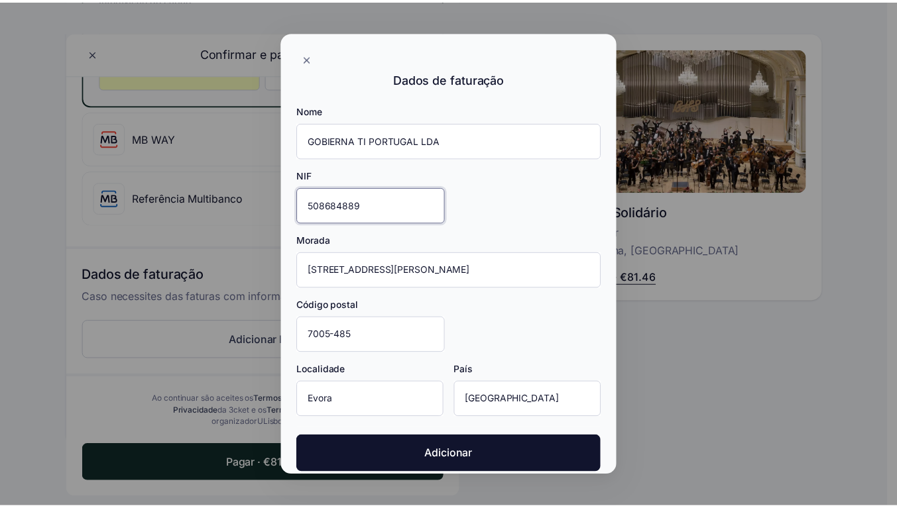
scroll to position [42, 0]
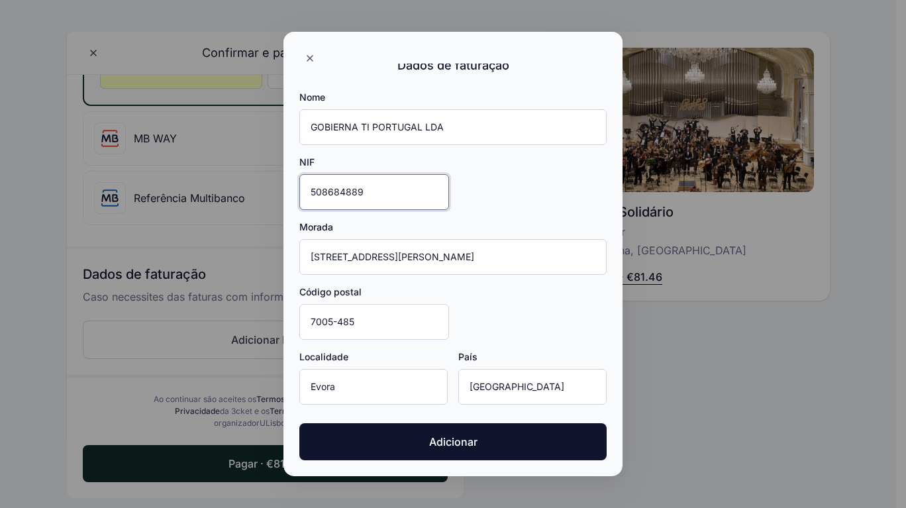
type input "508684889"
click at [421, 448] on button "Adicionar" at bounding box center [453, 441] width 307 height 37
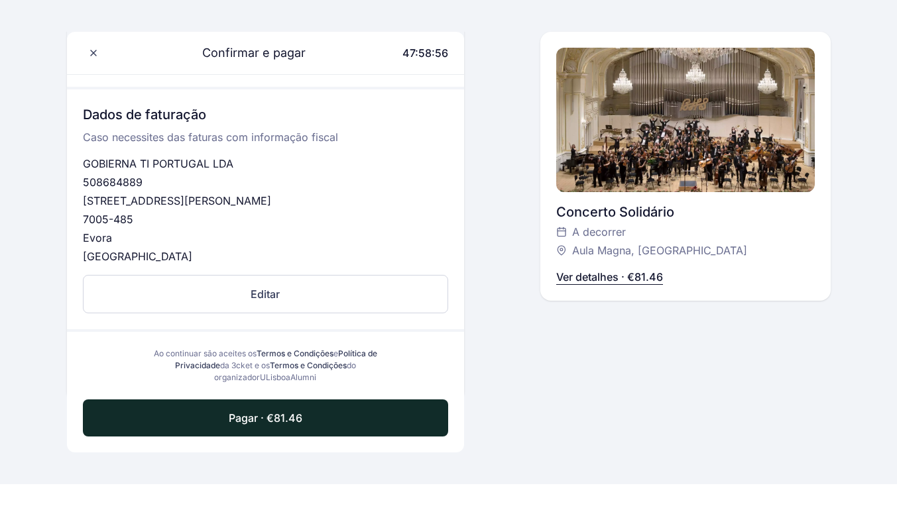
scroll to position [651, 0]
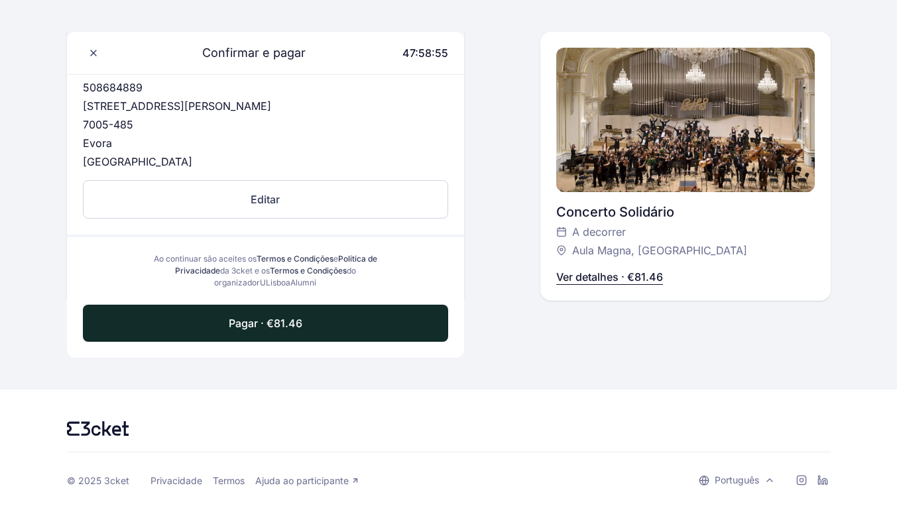
click at [248, 319] on span "Pagar · €81.46" at bounding box center [266, 323] width 74 height 16
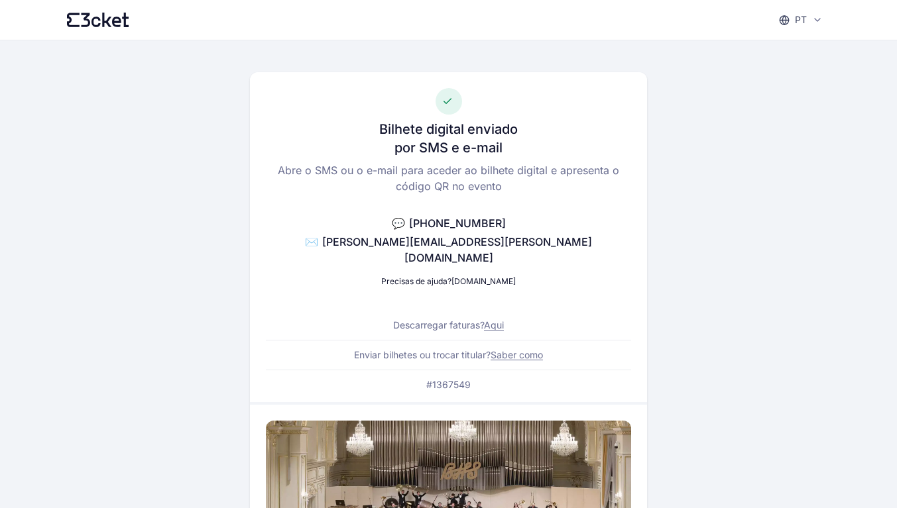
click at [501, 319] on link "Aqui" at bounding box center [494, 324] width 20 height 11
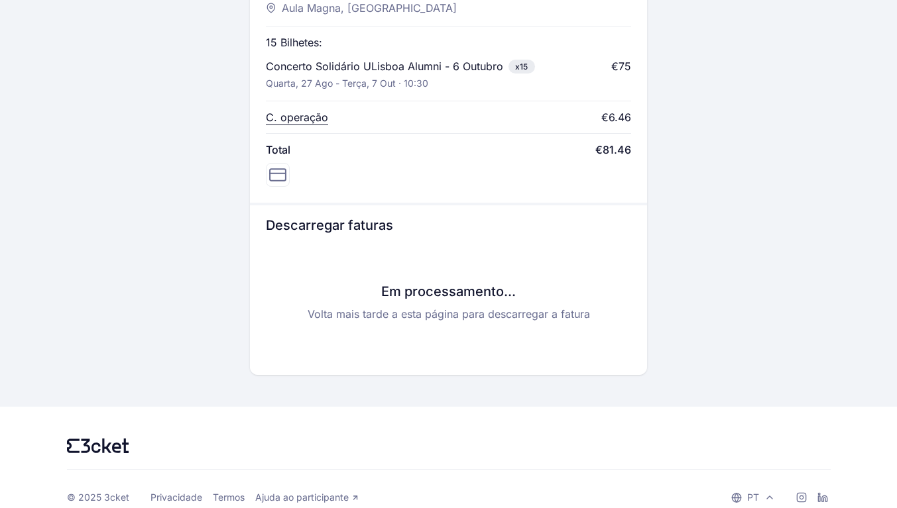
scroll to position [616, 0]
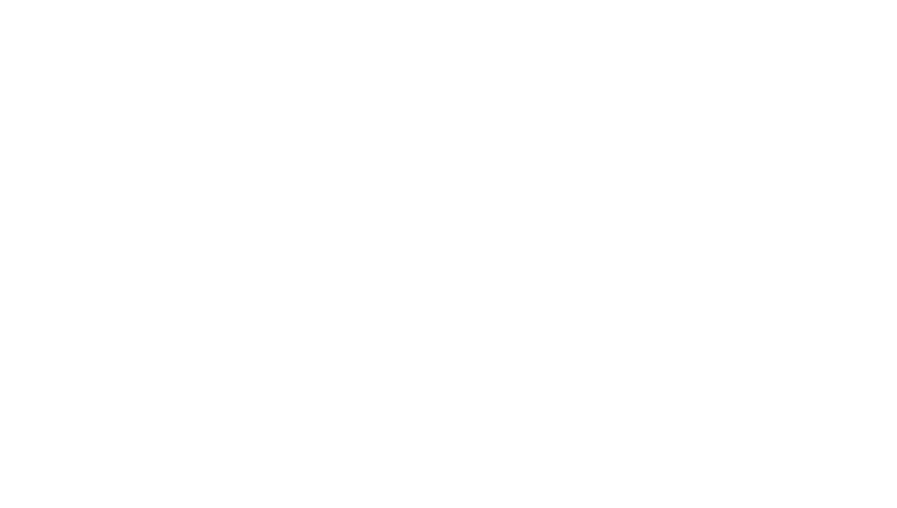
scroll to position [616, 0]
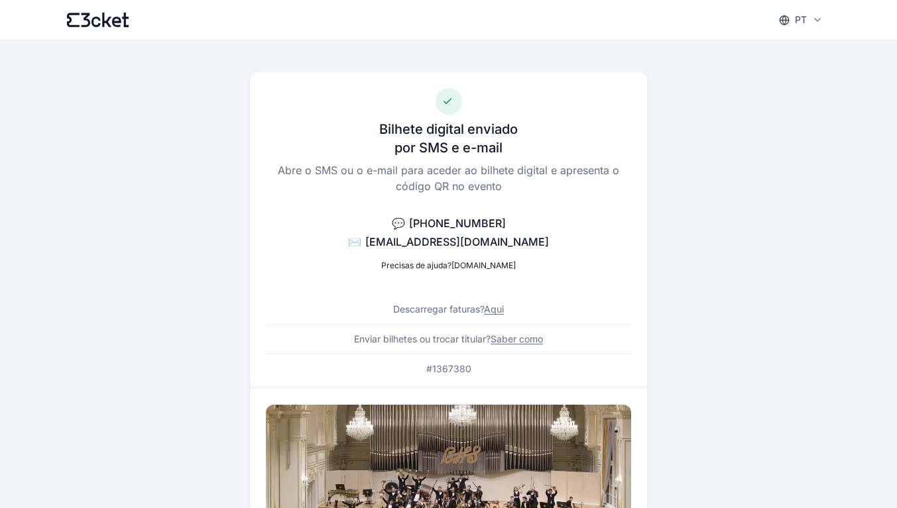
click at [496, 309] on link "Aqui" at bounding box center [494, 308] width 20 height 11
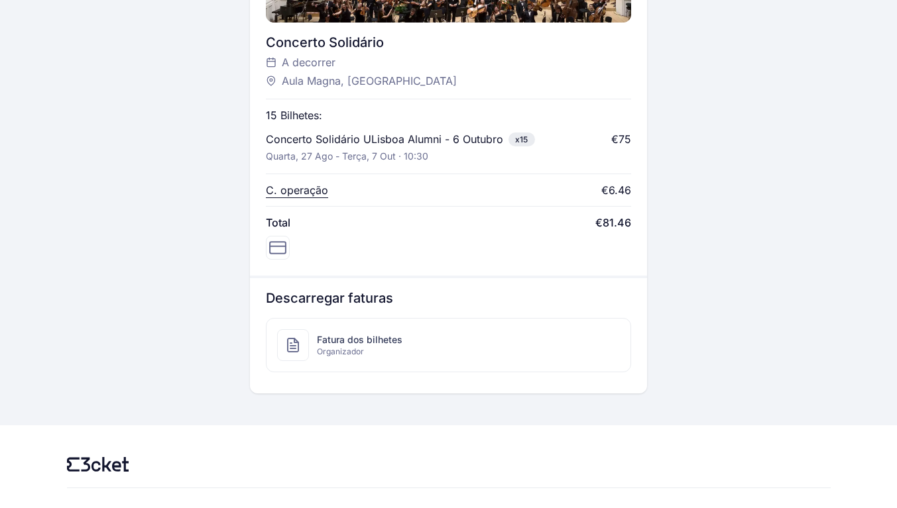
scroll to position [562, 0]
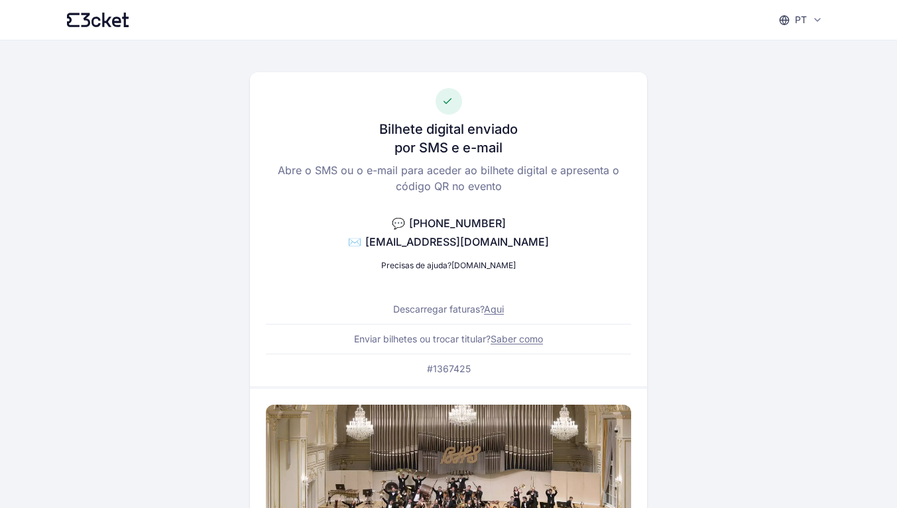
click at [498, 309] on link "Aqui" at bounding box center [494, 308] width 20 height 11
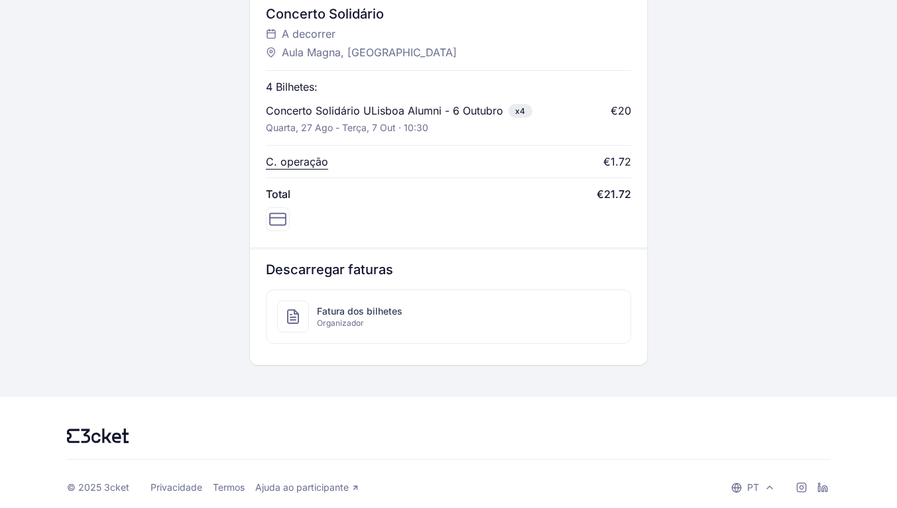
scroll to position [562, 0]
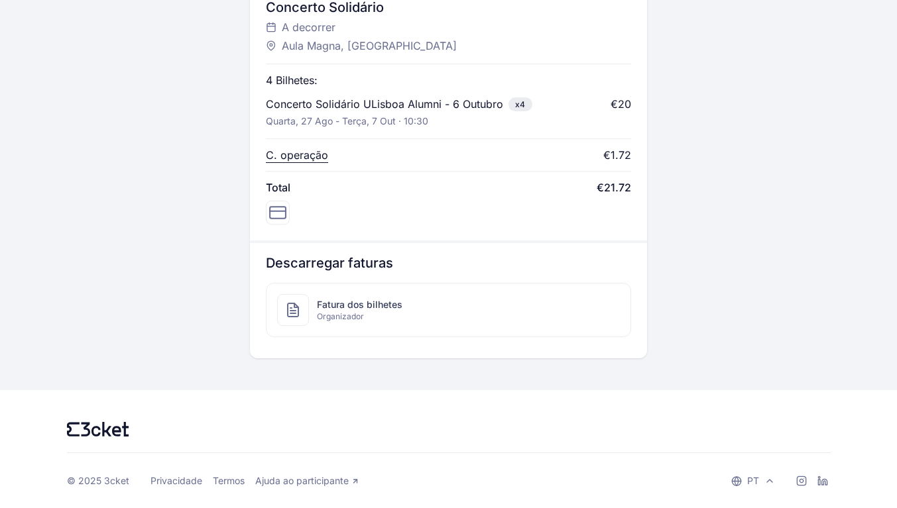
click at [359, 313] on span "Organizador" at bounding box center [359, 316] width 85 height 11
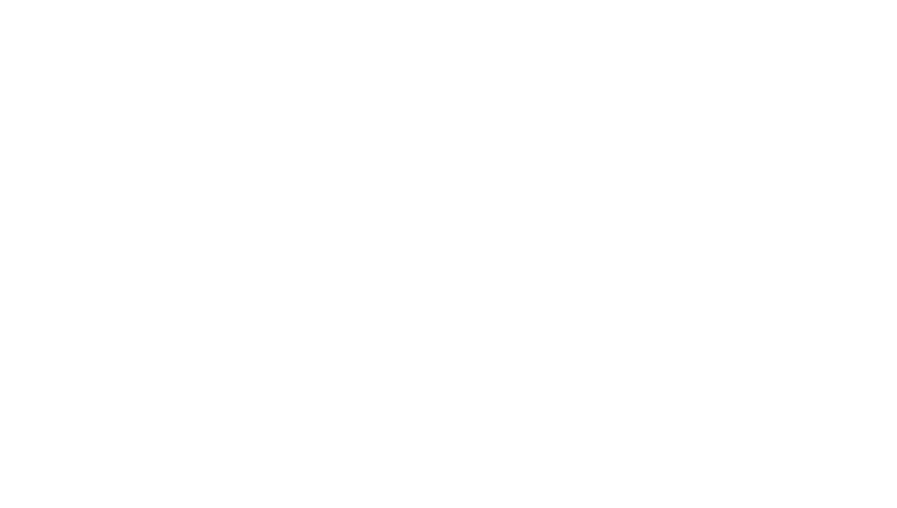
scroll to position [562, 0]
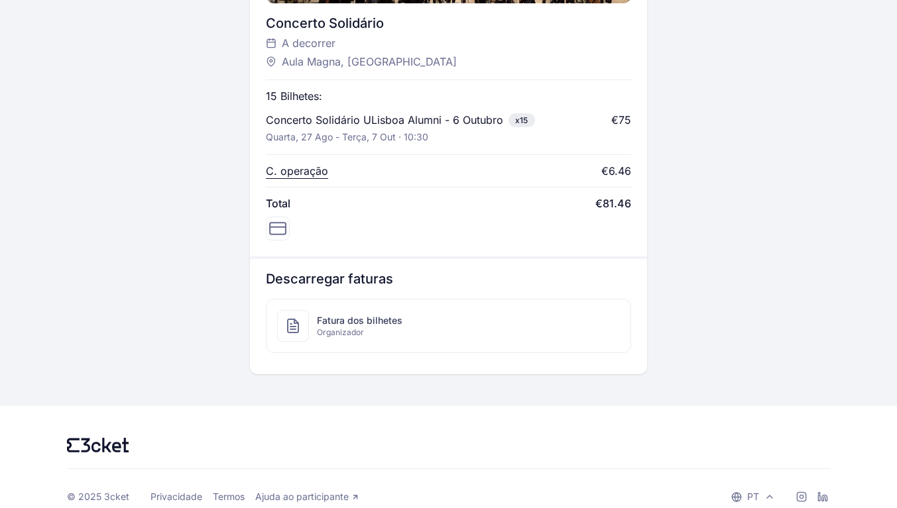
click at [380, 314] on span "Fatura dos bilhetes" at bounding box center [359, 320] width 85 height 13
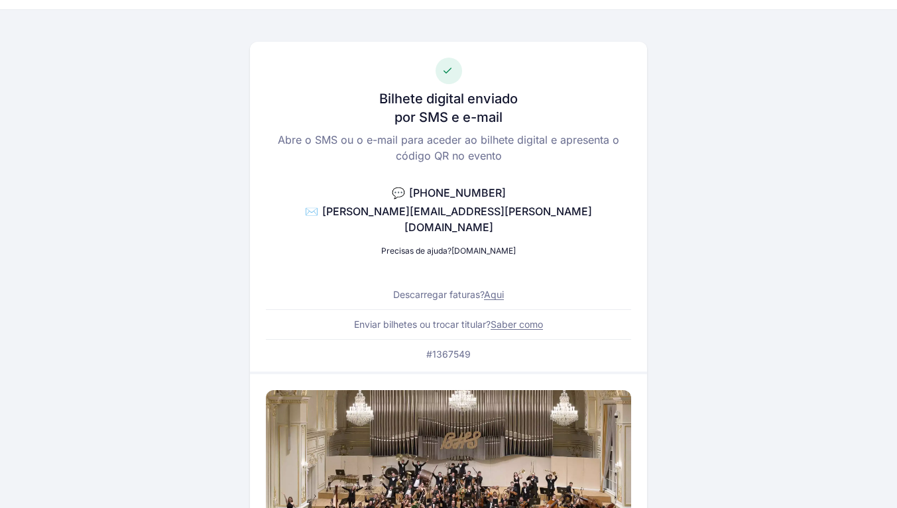
scroll to position [0, 0]
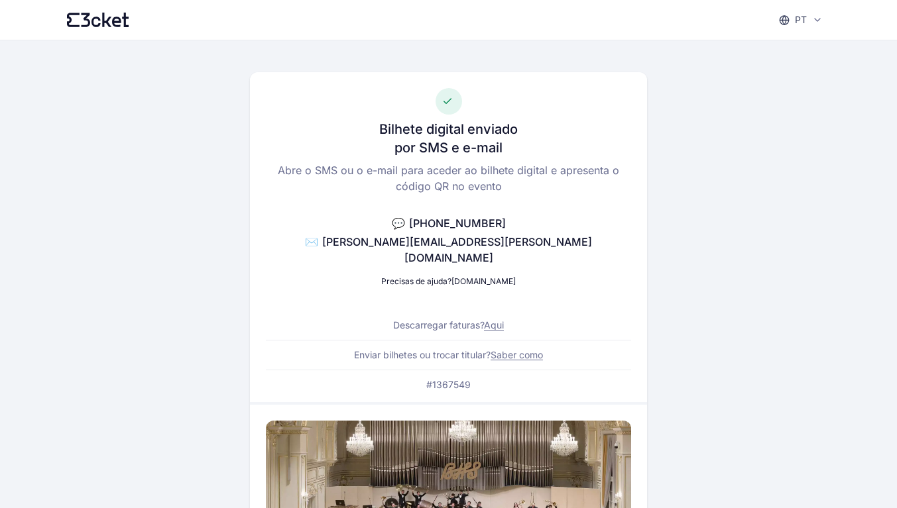
click at [518, 349] on link "Saber como" at bounding box center [516, 354] width 52 height 11
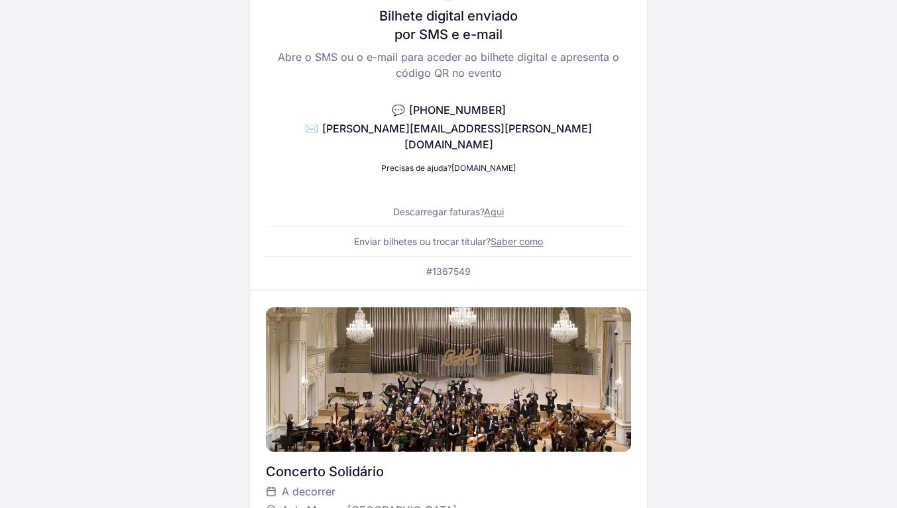
scroll to position [107, 0]
